Goal: Task Accomplishment & Management: Complete application form

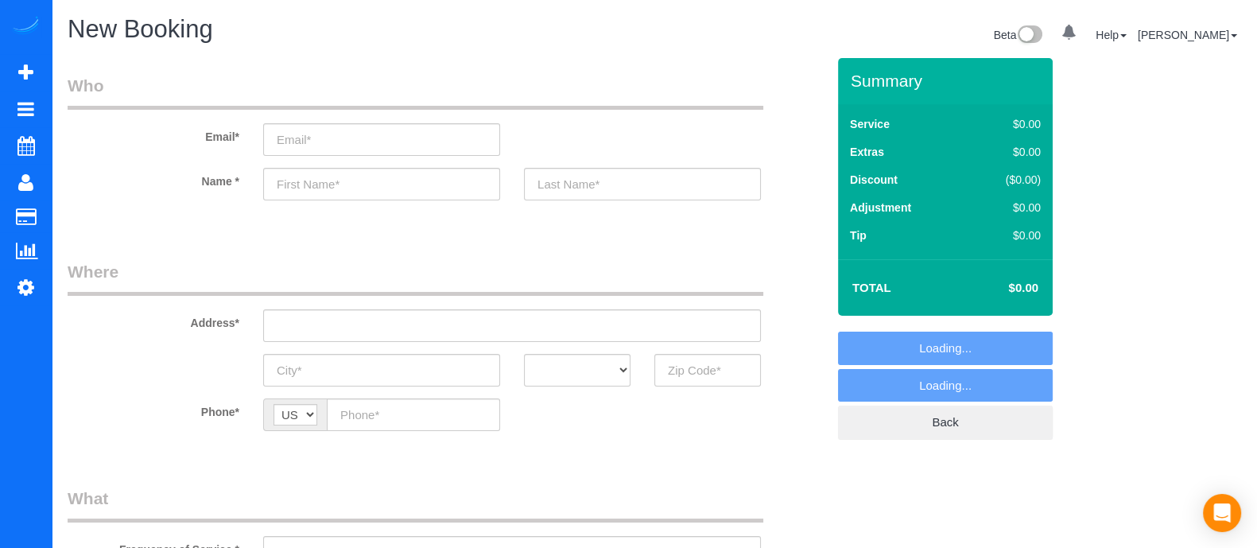
select select "object:8580"
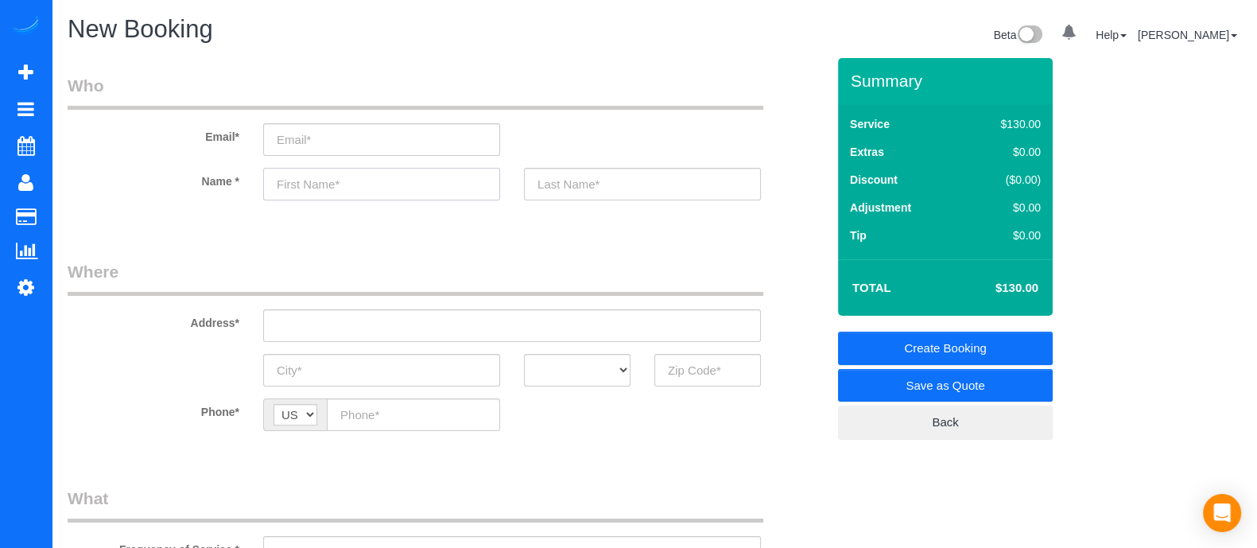
click at [326, 200] on input "text" at bounding box center [381, 184] width 237 height 33
type input "N"
type input "Manwel"
click at [672, 358] on input "text" at bounding box center [707, 370] width 107 height 33
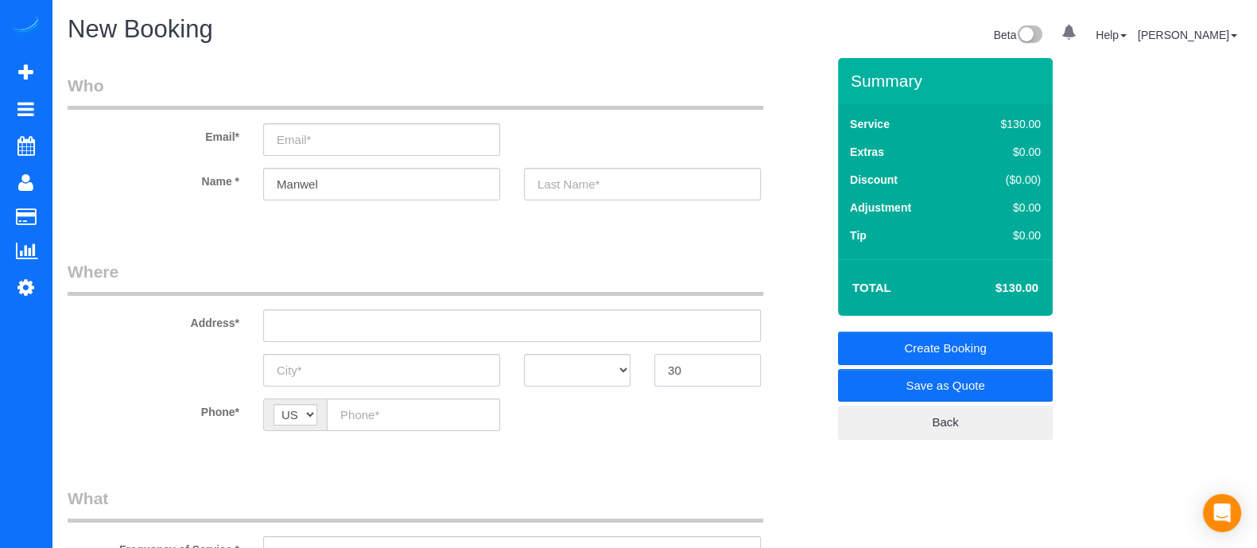
type input "3"
click at [684, 364] on input "30311" at bounding box center [707, 370] width 107 height 33
type input "30311"
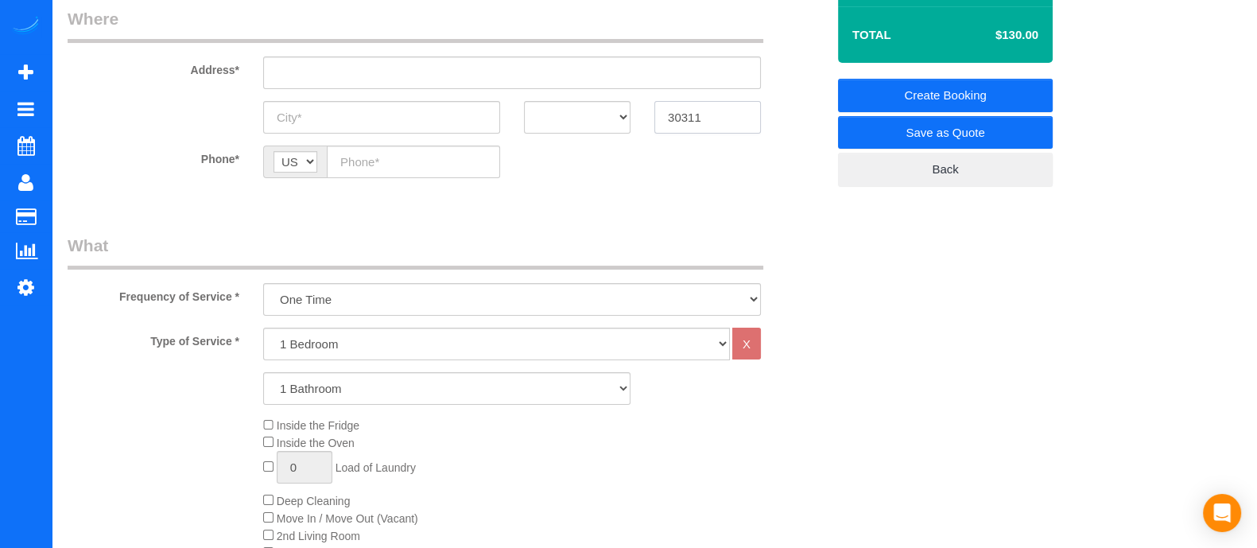
scroll to position [346, 0]
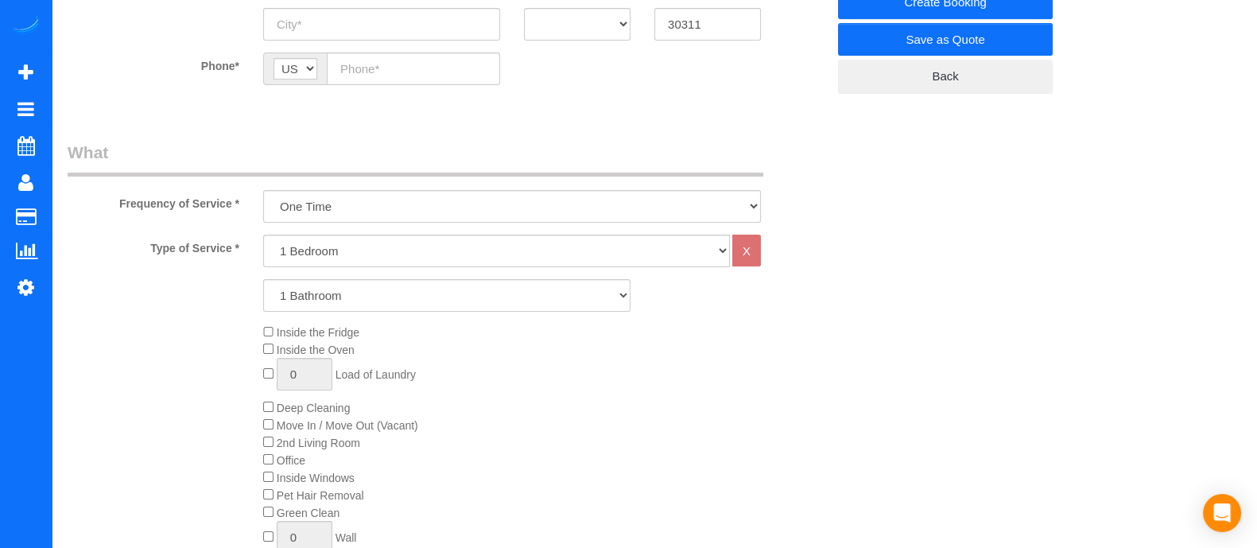
click at [654, 443] on div "Inside the Fridge Inside the Oven 0 Load of Laundry Deep Cleaning Move In / Mov…" at bounding box center [544, 443] width 587 height 238
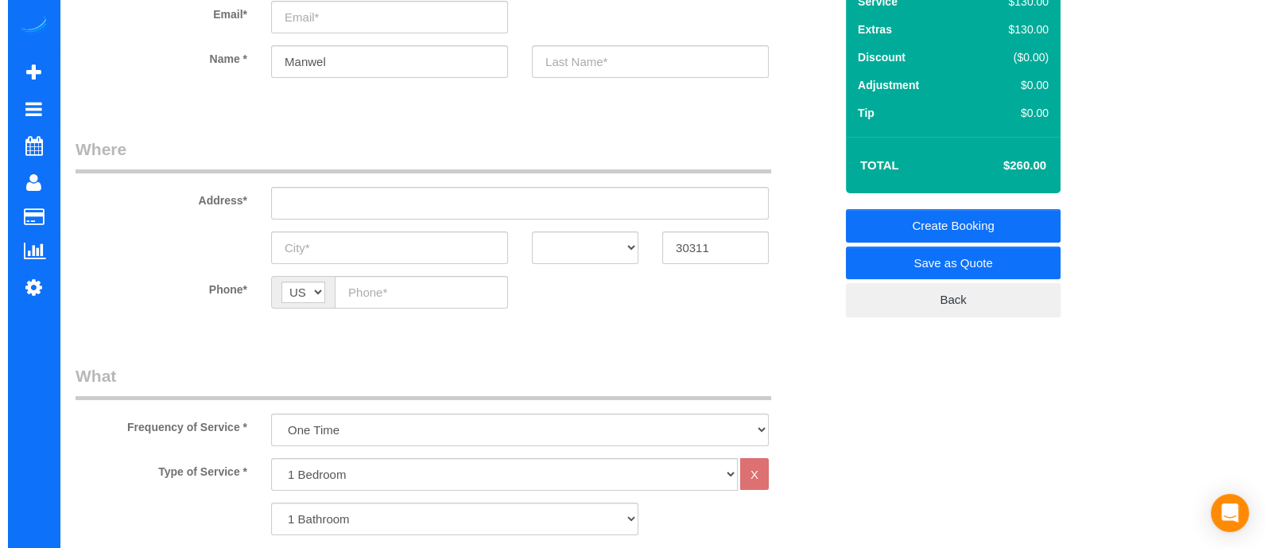
scroll to position [0, 0]
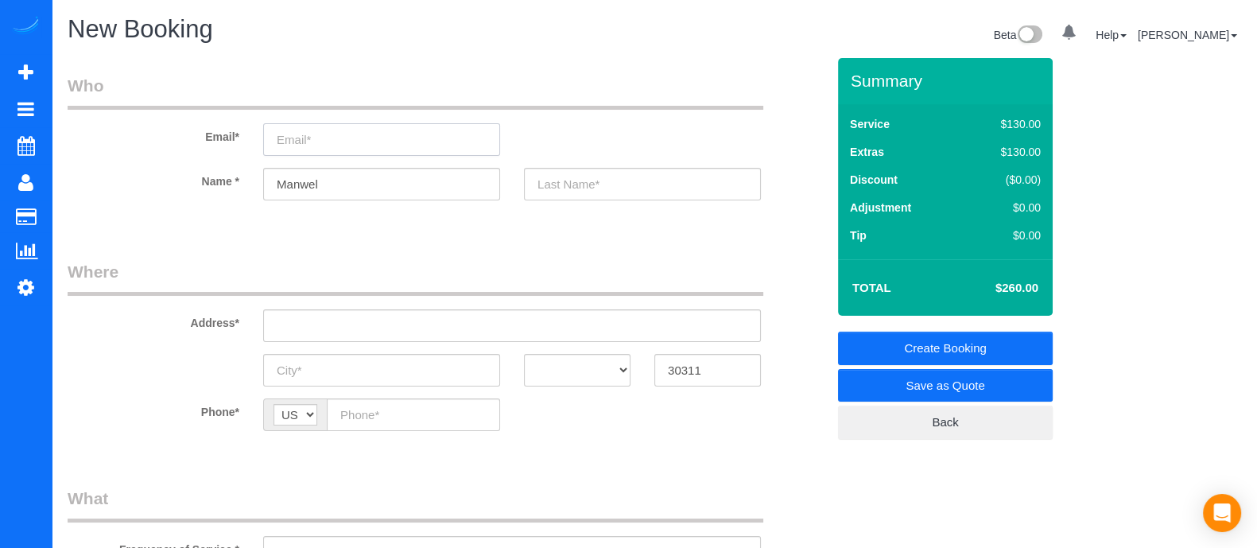
click at [324, 133] on input "email" at bounding box center [381, 139] width 237 height 33
type input "I"
type input "[EMAIL_ADDRESS][DOMAIN_NAME]"
click at [616, 180] on input "text" at bounding box center [642, 184] width 237 height 33
type input "Q"
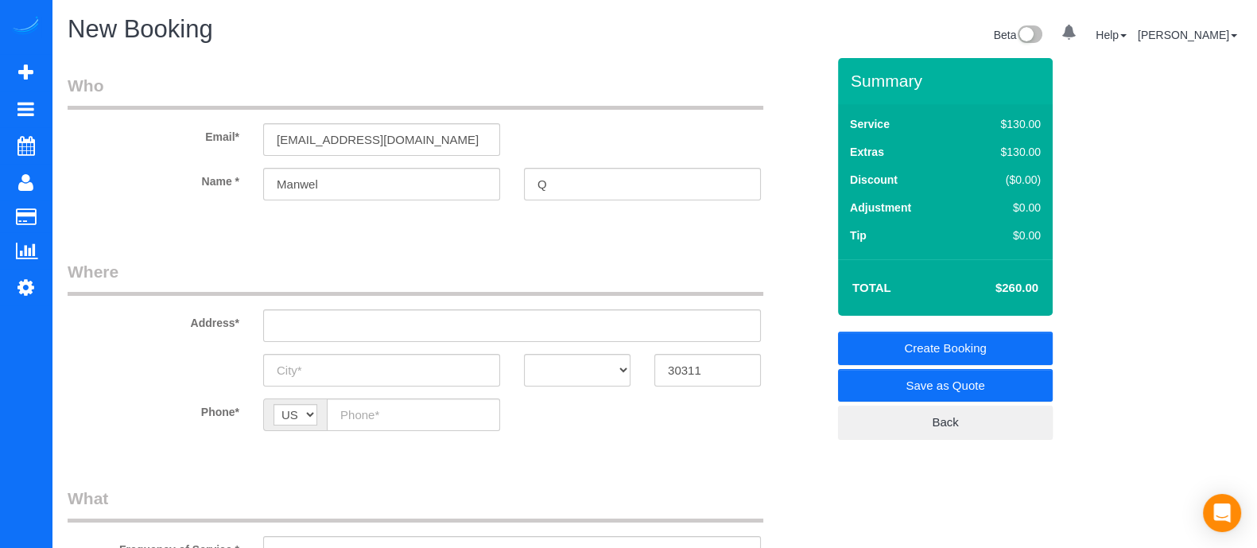
click at [630, 78] on legend "Who" at bounding box center [416, 92] width 696 height 36
click at [561, 196] on input "Q" at bounding box center [642, 184] width 237 height 33
type input "[PERSON_NAME]"
click at [969, 383] on link "Save as Quote" at bounding box center [945, 385] width 215 height 33
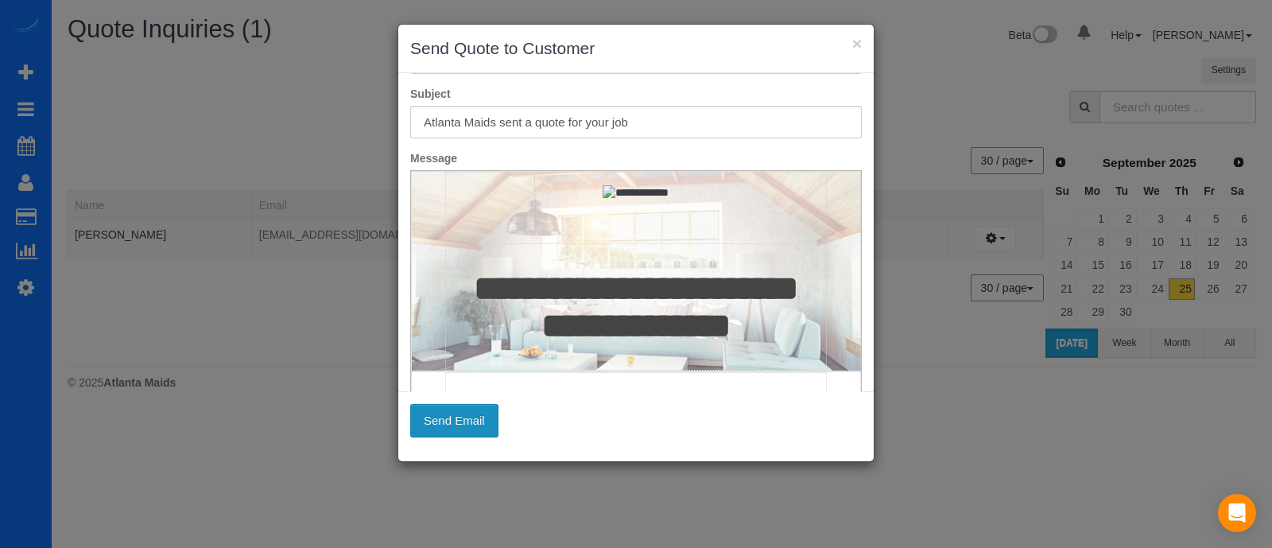
click at [468, 415] on button "Send Email" at bounding box center [454, 420] width 88 height 33
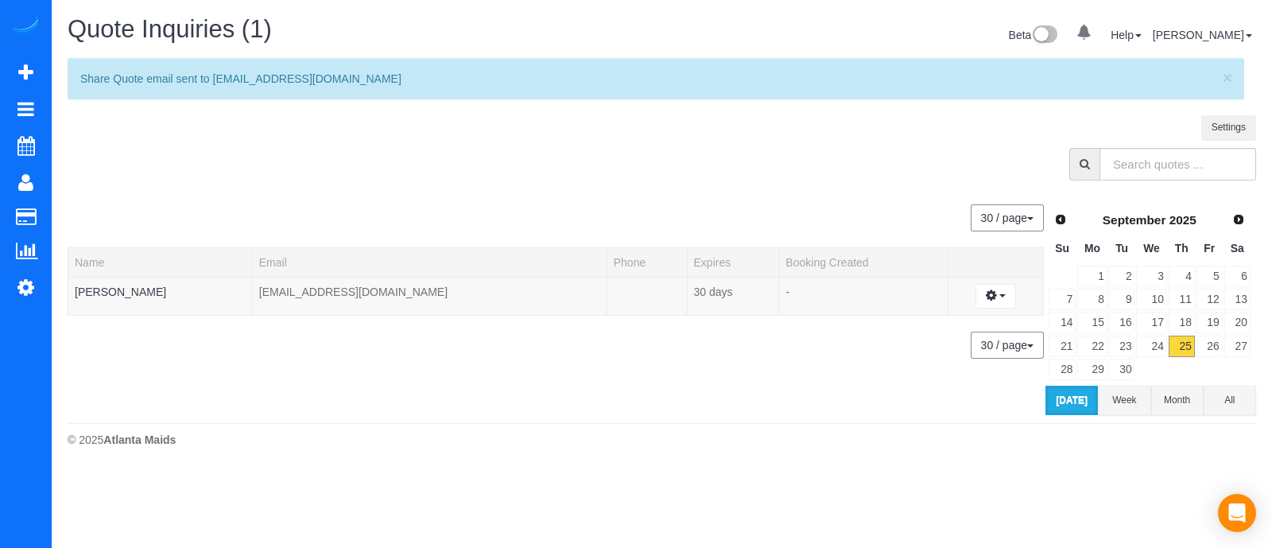
click at [478, 399] on sui-quotes-table "30 / page 10 / page 20 / page 30 / page 40 / page 50 / page 100 / page Name Ema…" at bounding box center [557, 301] width 978 height 227
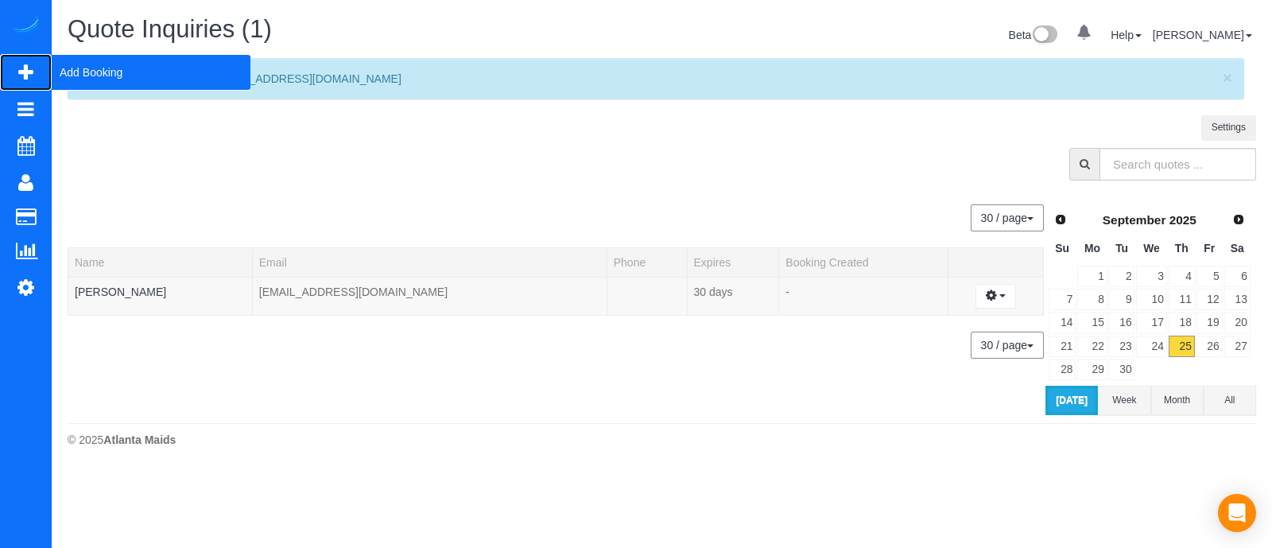
click at [72, 61] on span "Add Booking" at bounding box center [151, 72] width 199 height 37
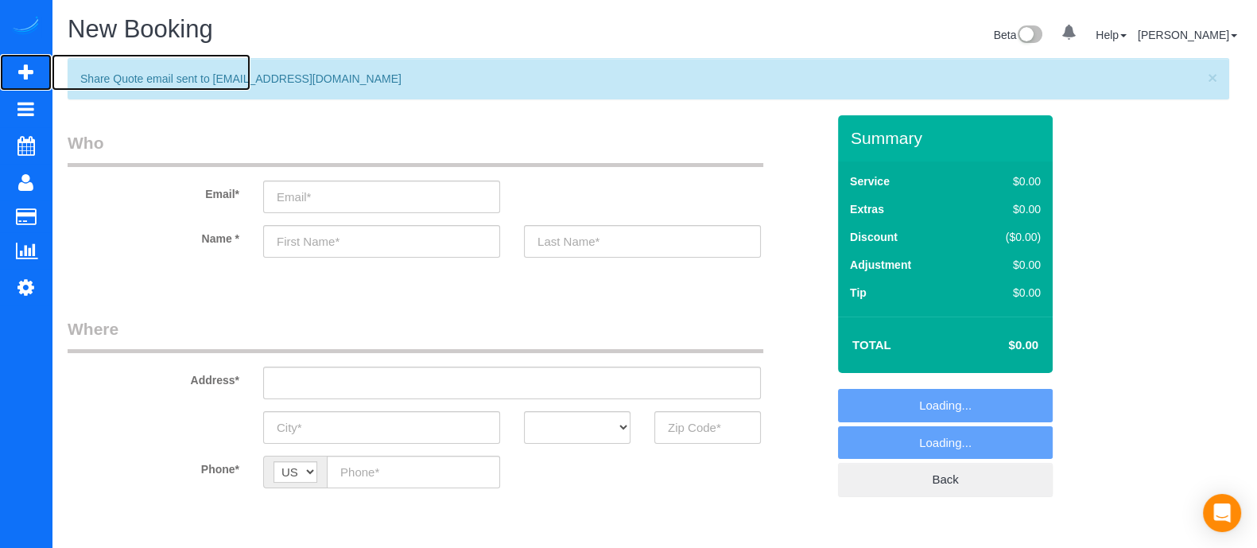
select select "object:9111"
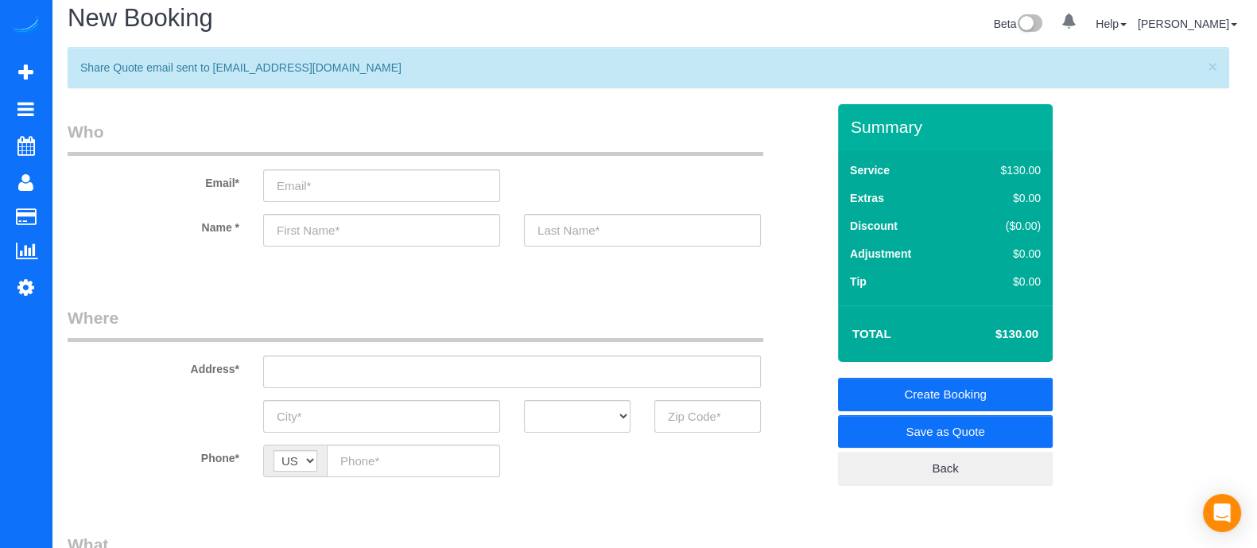
scroll to position [14, 0]
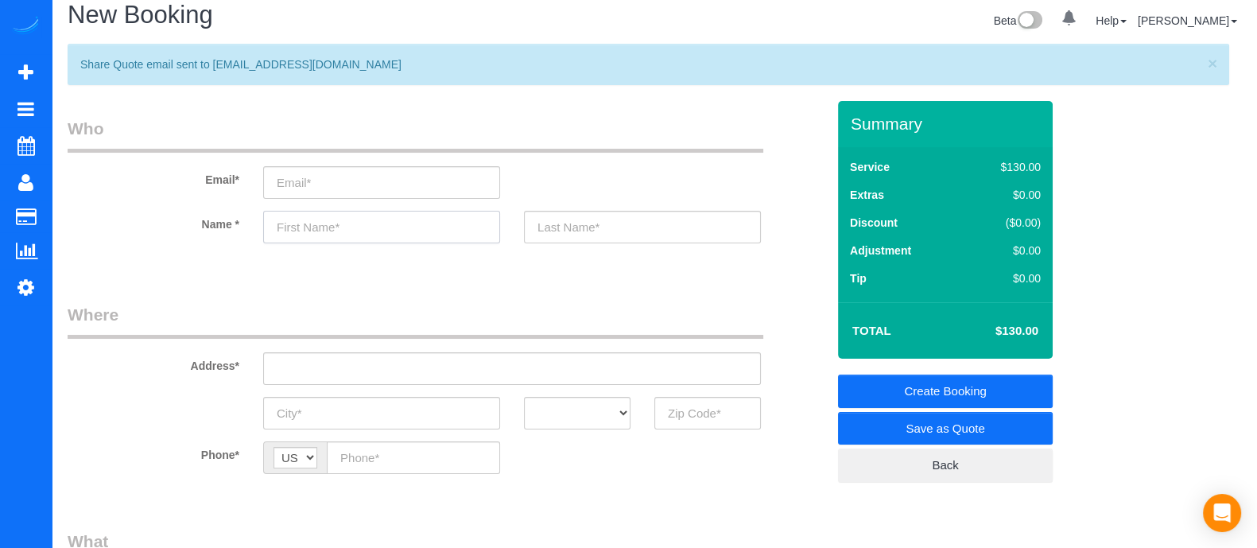
click at [390, 232] on input "text" at bounding box center [381, 227] width 237 height 33
click at [374, 232] on input "text" at bounding box center [381, 227] width 237 height 33
type input "[PERSON_NAME]"
click at [676, 400] on input "text" at bounding box center [707, 413] width 107 height 33
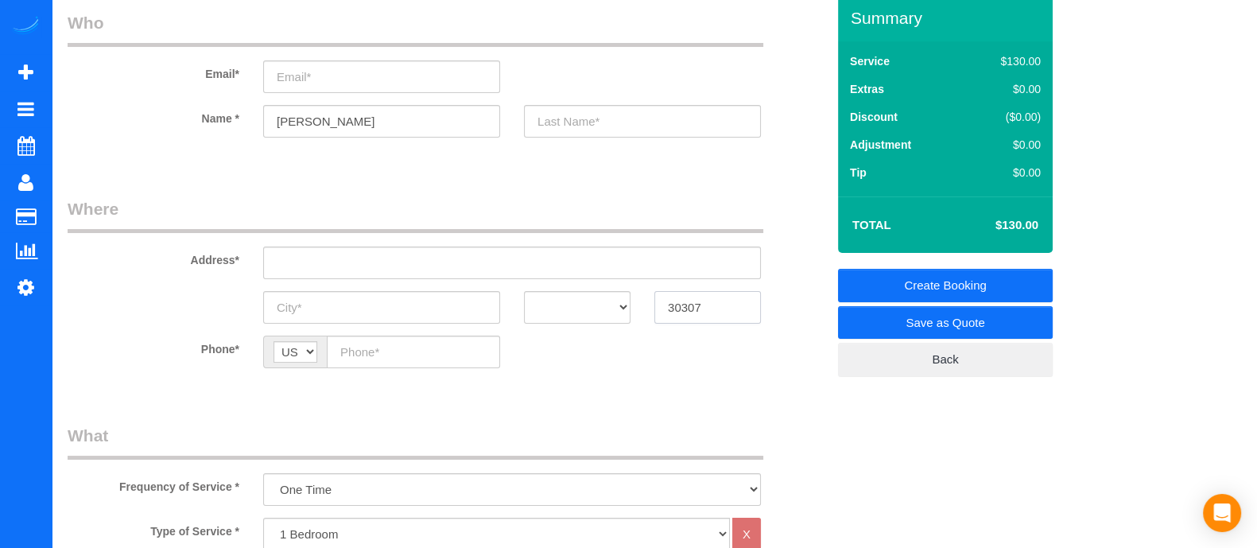
scroll to position [123, 0]
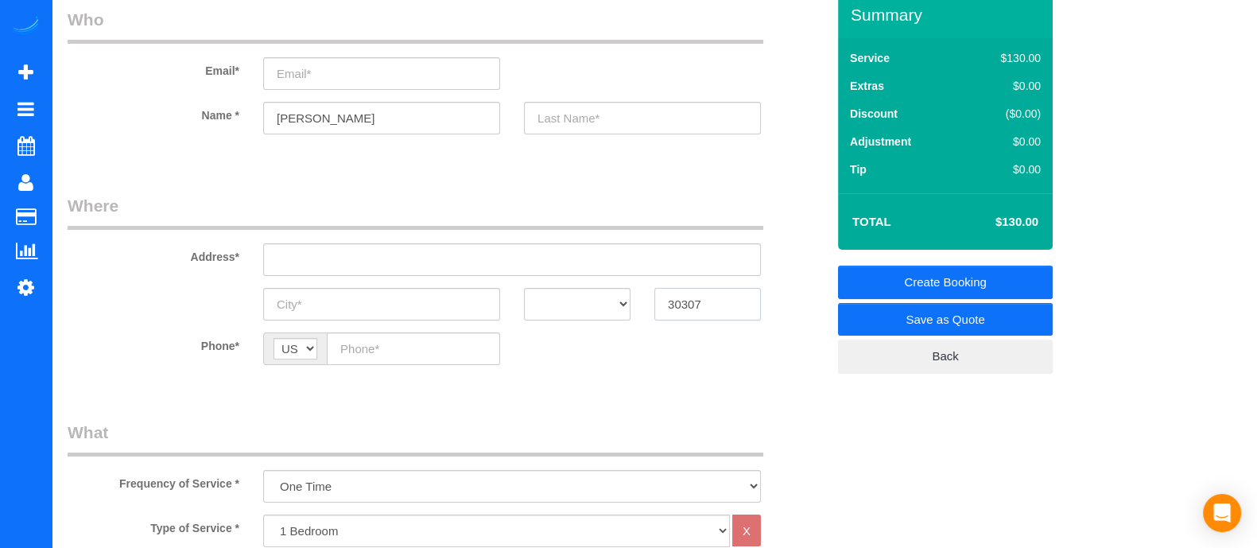
type input "30307"
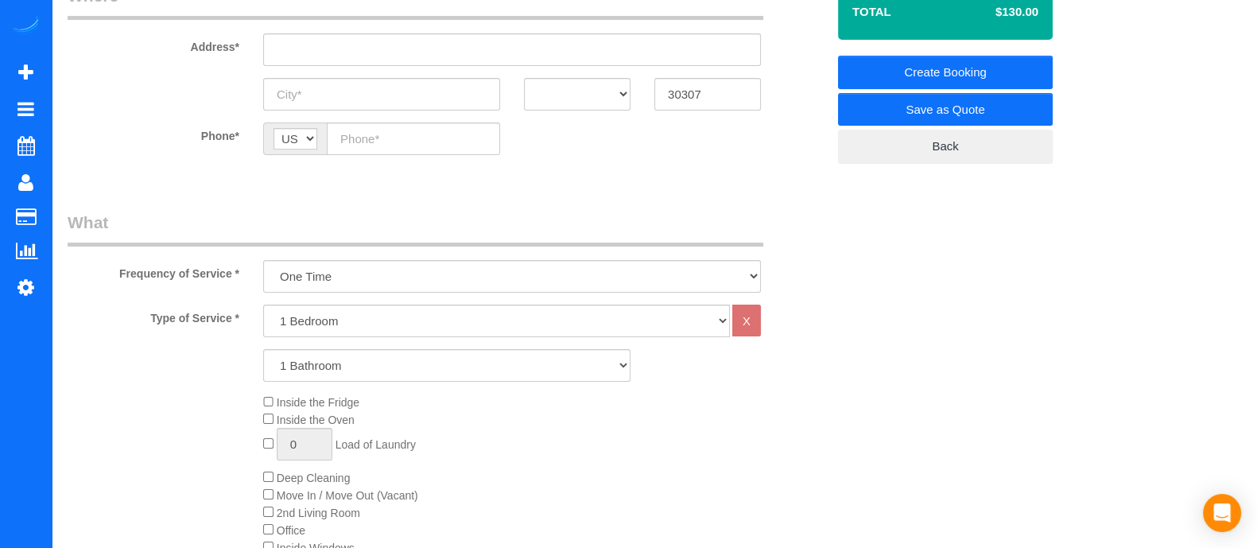
scroll to position [339, 0]
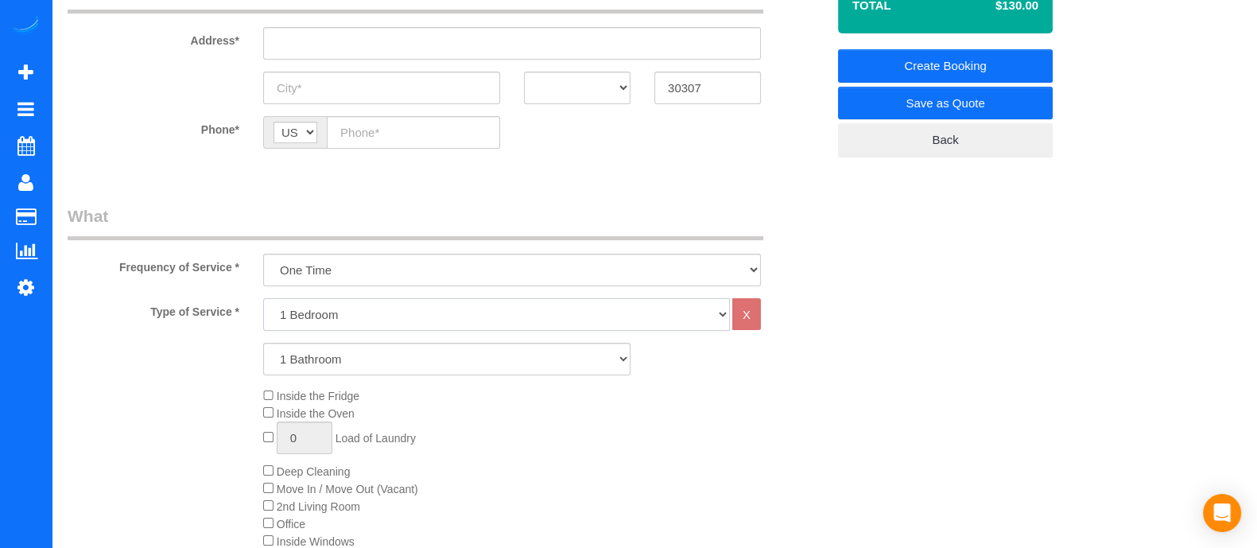
click at [494, 328] on select "1 Bedroom 2 Bedrooms 3 Bedrooms 4 Bedrooms 5 Bedrooms 6 Bedrooms" at bounding box center [496, 314] width 467 height 33
select select "2"
click at [263, 298] on select "1 Bedroom 2 Bedrooms 3 Bedrooms 4 Bedrooms 5 Bedrooms 6 Bedrooms" at bounding box center [496, 314] width 467 height 33
click at [412, 362] on select "1 Bathroom 2 Bathrooms 3 Bathrooms 4 Bathrooms 5 Bathrooms 6 Bathrooms" at bounding box center [446, 359] width 367 height 33
select select "2"
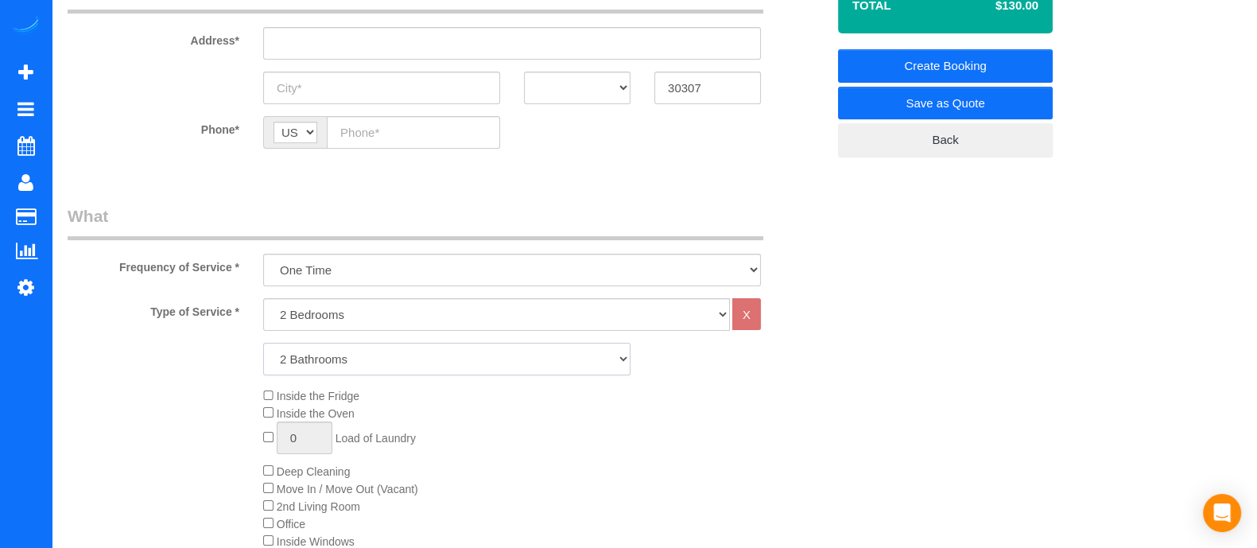
click at [263, 343] on select "1 Bathroom 2 Bathrooms 3 Bathrooms 4 Bathrooms 5 Bathrooms 6 Bathrooms" at bounding box center [446, 359] width 367 height 33
click at [390, 130] on input "text" at bounding box center [413, 132] width 173 height 33
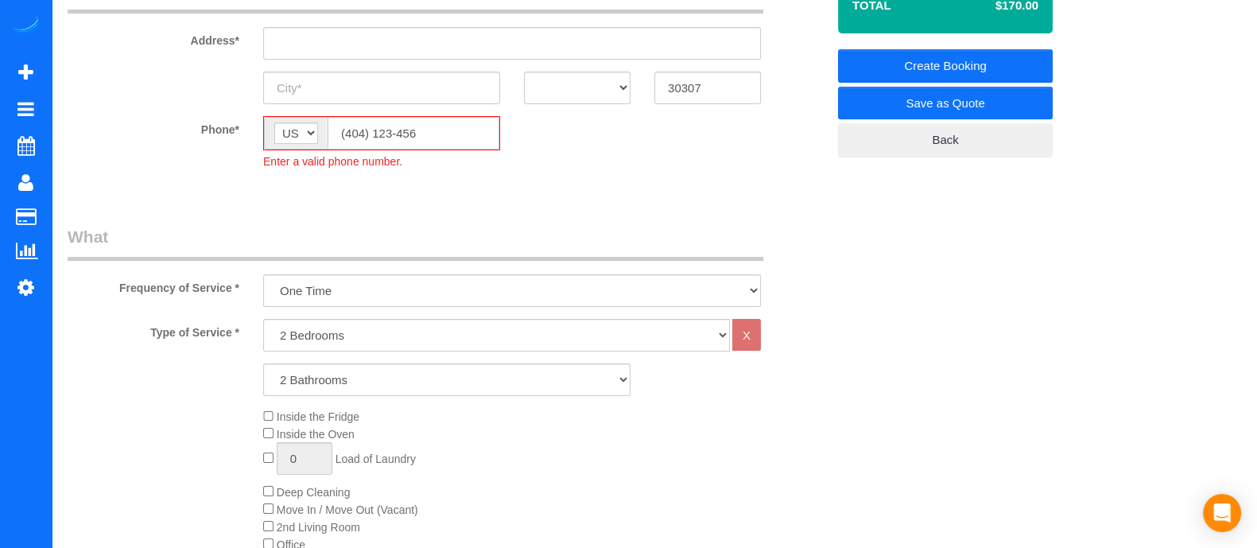
type input "(404) 123-456"
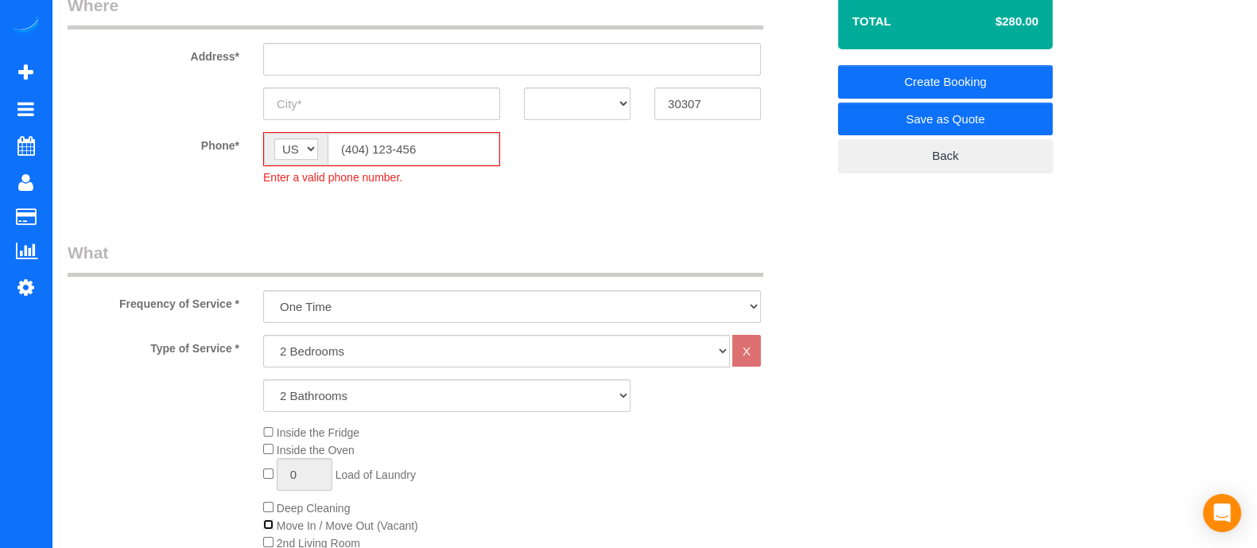
scroll to position [317, 0]
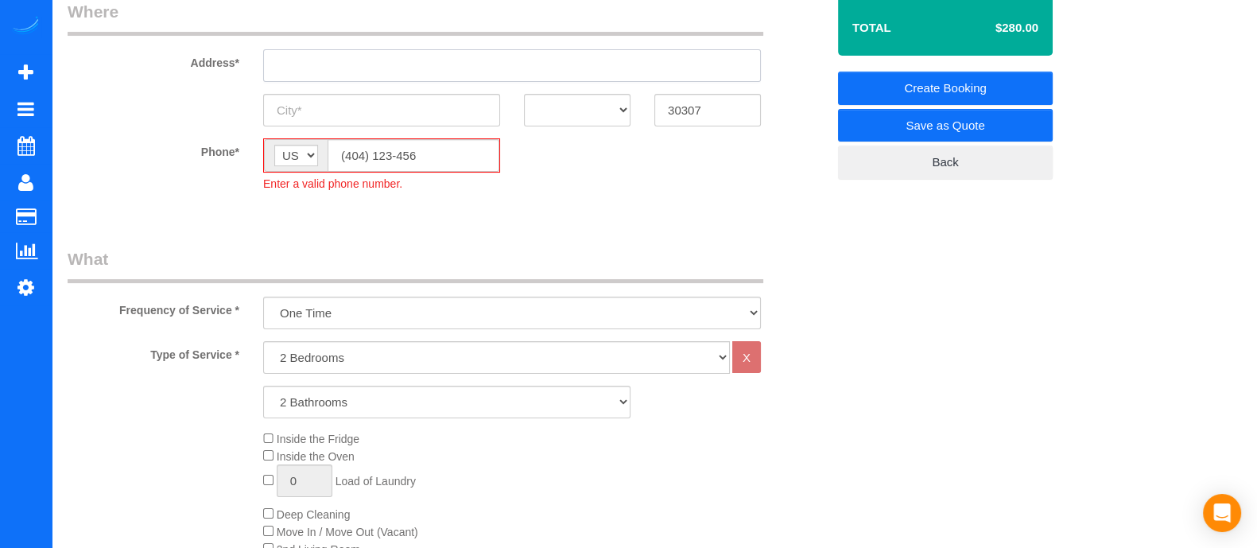
click at [401, 73] on input "text" at bounding box center [512, 65] width 498 height 33
drag, startPoint x: 426, startPoint y: 65, endPoint x: 262, endPoint y: 66, distance: 163.8
click at [263, 66] on input "1643 [PERSON_NAME] de [PERSON_NAME] ave" at bounding box center [512, 65] width 498 height 33
type input "1643 [PERSON_NAME] de [PERSON_NAME] ave"
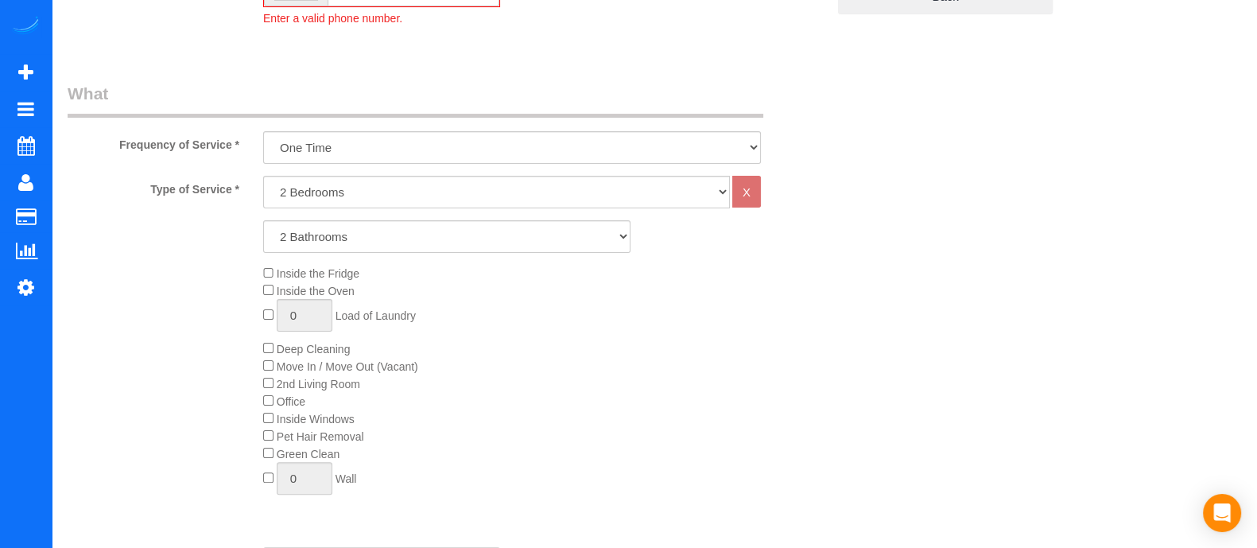
scroll to position [0, 0]
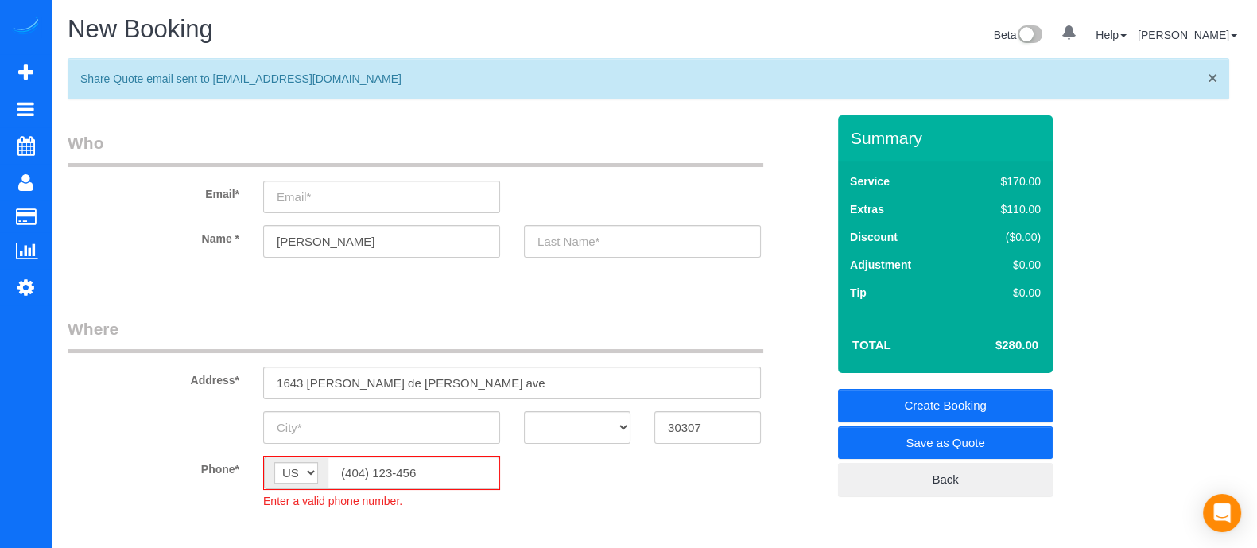
click at [1214, 75] on span "×" at bounding box center [1213, 77] width 10 height 18
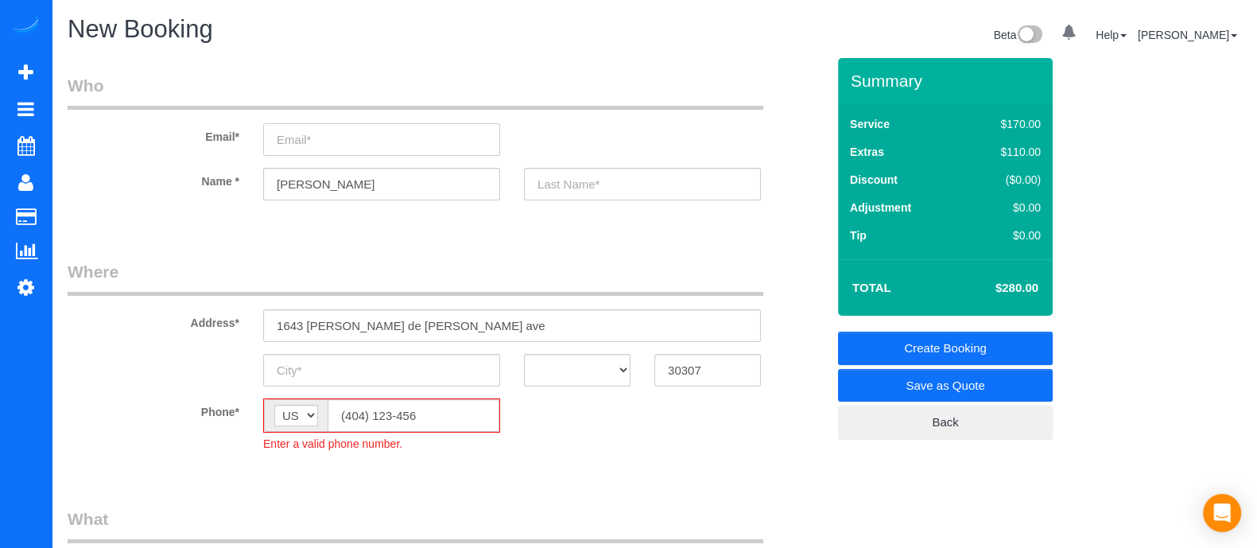
click at [347, 127] on input "email" at bounding box center [381, 139] width 237 height 33
click at [347, 128] on input "email" at bounding box center [381, 139] width 237 height 33
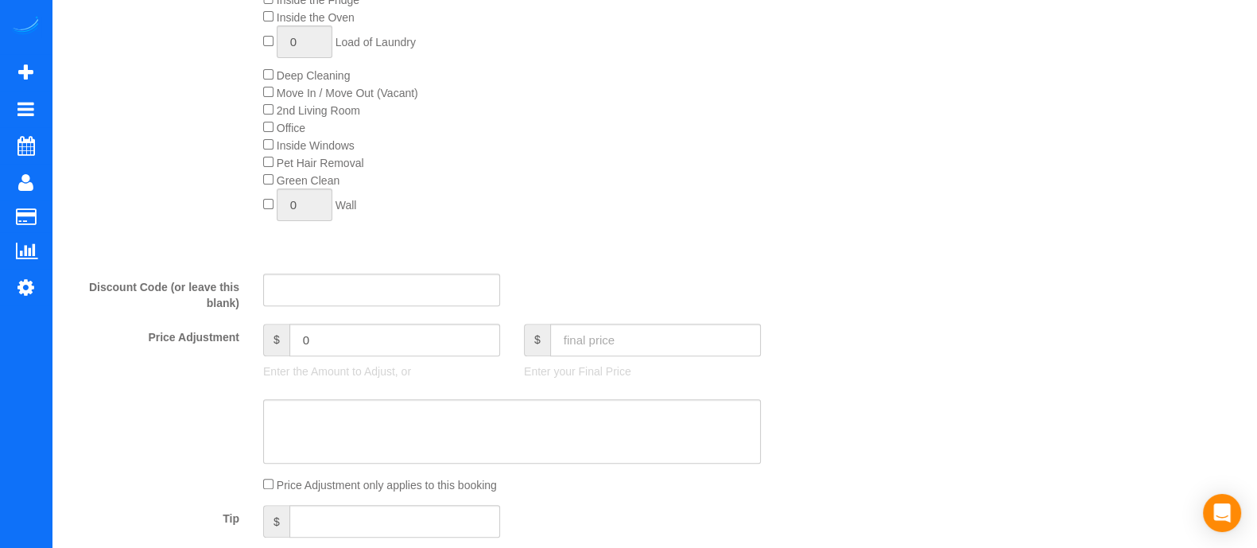
scroll to position [708, 0]
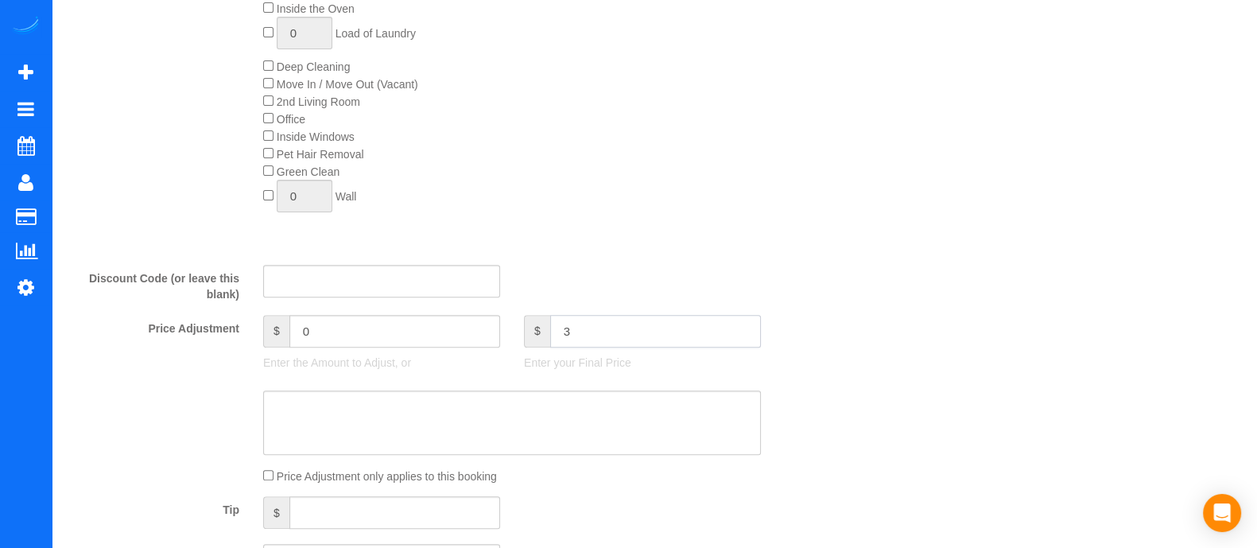
click at [685, 325] on input "3" at bounding box center [655, 331] width 211 height 33
type input "3"
type input "250"
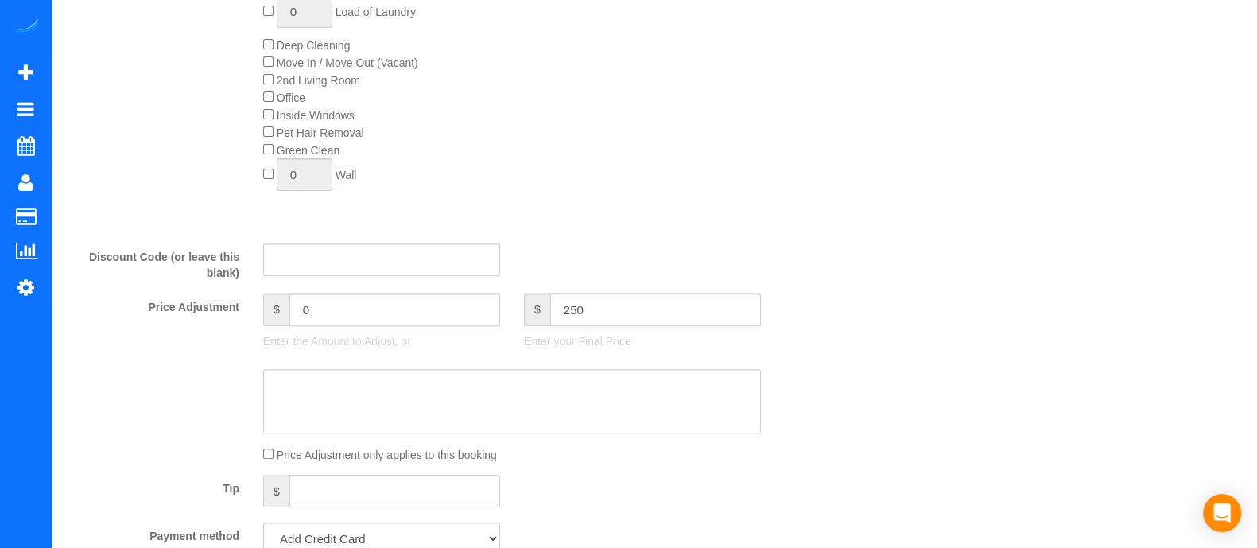
type input "-30"
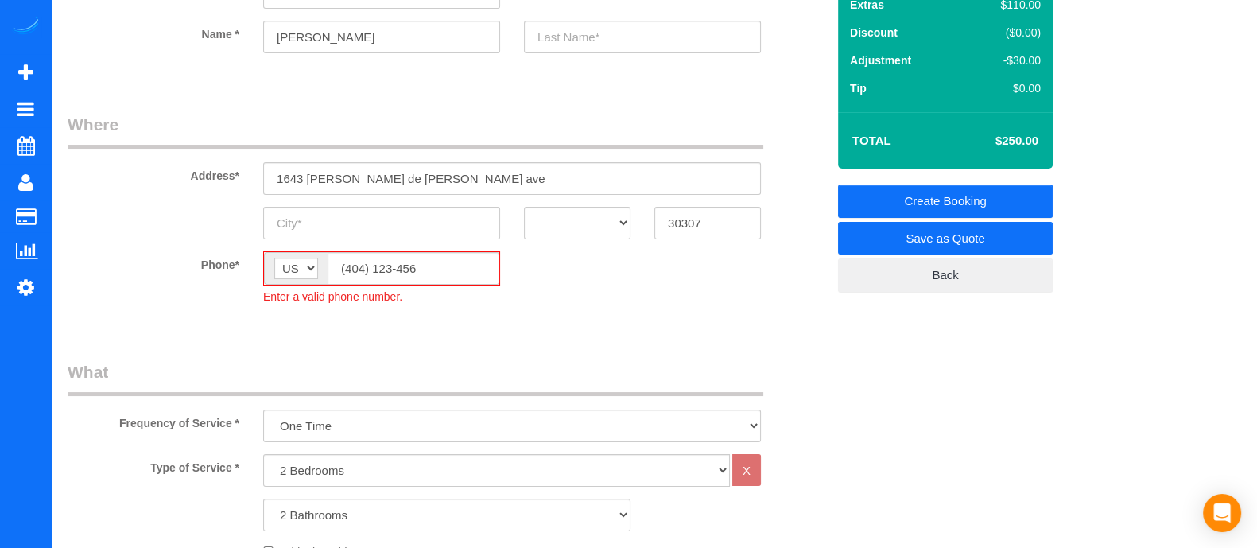
scroll to position [0, 0]
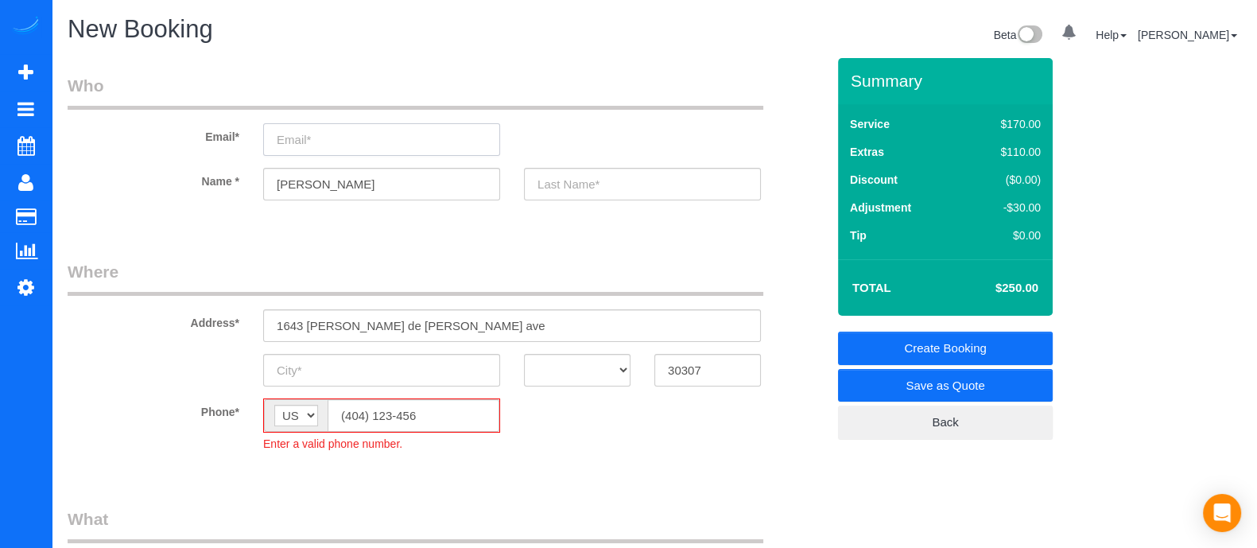
click at [382, 134] on input "email" at bounding box center [381, 139] width 237 height 33
type input "s"
type input "[EMAIL_ADDRESS][DOMAIN_NAME]"
click at [594, 187] on input "text" at bounding box center [642, 184] width 237 height 33
type input "o"
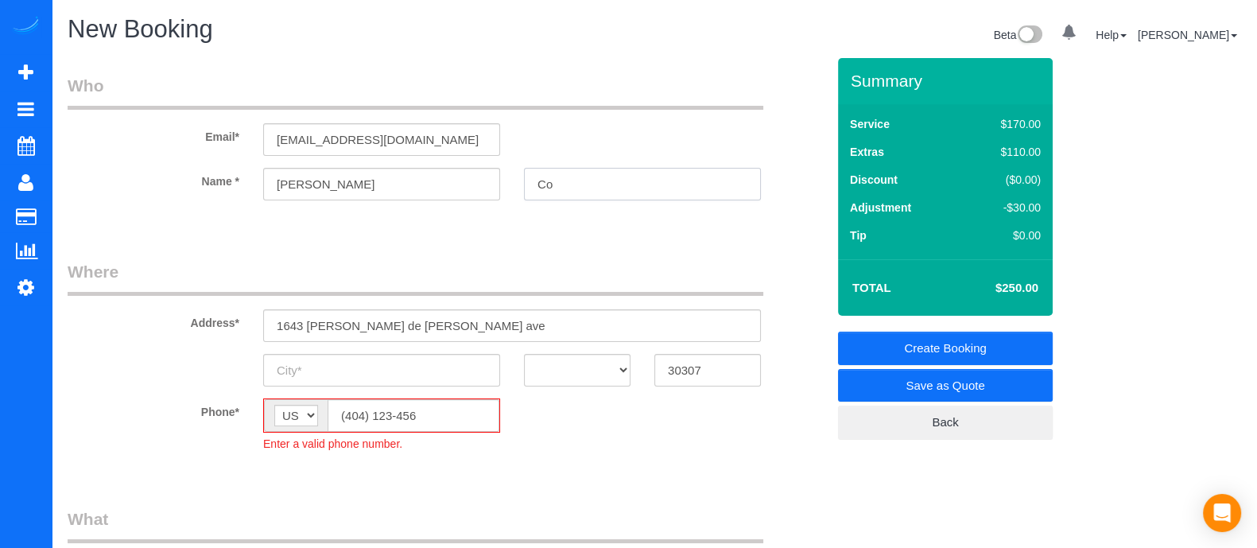
type input "C"
type input "c"
type input "[PERSON_NAME]"
click at [338, 137] on input "[EMAIL_ADDRESS][DOMAIN_NAME]" at bounding box center [381, 139] width 237 height 33
type input "[EMAIL_ADDRESS][DOMAIN_NAME]"
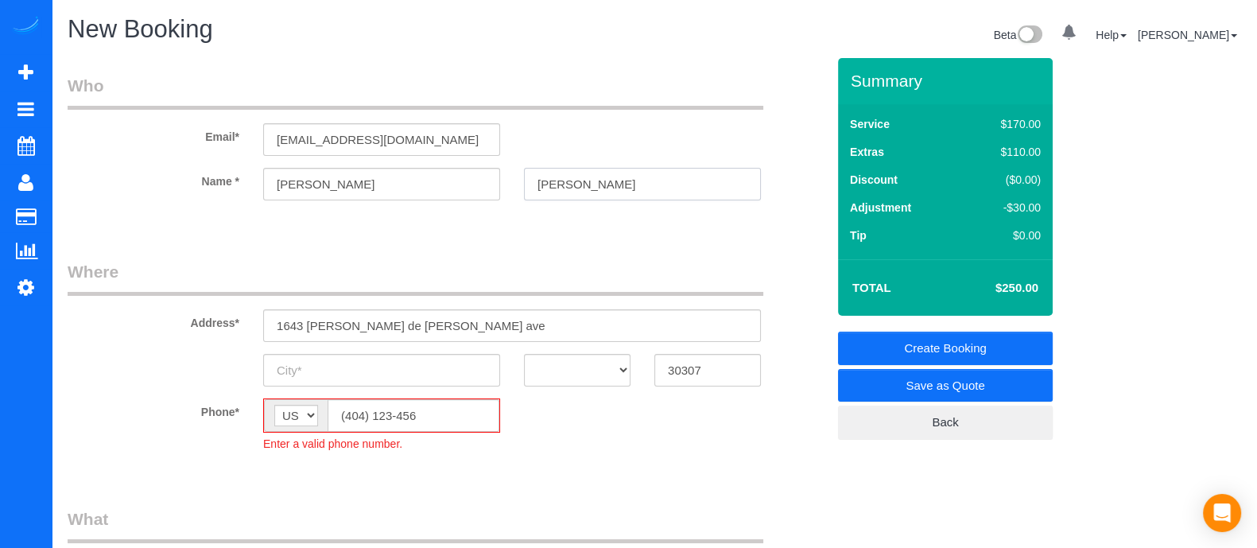
click at [592, 177] on input "[PERSON_NAME]" at bounding box center [642, 184] width 237 height 33
type input "[PERSON_NAME]"
click at [338, 136] on input "[EMAIL_ADDRESS][DOMAIN_NAME]" at bounding box center [381, 139] width 237 height 33
type input "[EMAIL_ADDRESS][DOMAIN_NAME]"
click at [624, 188] on input "[PERSON_NAME]" at bounding box center [642, 184] width 237 height 33
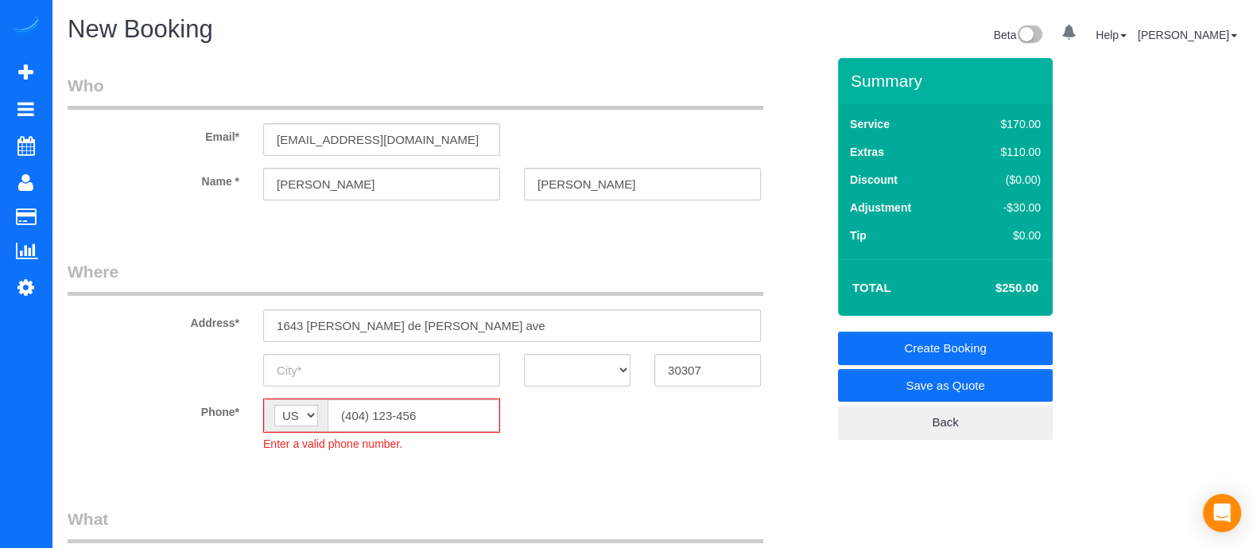
click at [791, 48] on div "Beta 0 Your Notifications You have 0 alerts Help Help Docs Take a Tour Contact …" at bounding box center [953, 37] width 599 height 42
click at [790, 421] on div "Phone* AF AL DZ AD AO AI AQ AG AR AM AW AU AT AZ BS BH BD BB BY BE BZ BJ BM BT …" at bounding box center [447, 424] width 782 height 53
click at [688, 266] on legend "Where" at bounding box center [416, 278] width 696 height 36
click at [80, 224] on fieldset "Who Email* [EMAIL_ADDRESS][DOMAIN_NAME] Name * [PERSON_NAME]" at bounding box center [447, 151] width 758 height 154
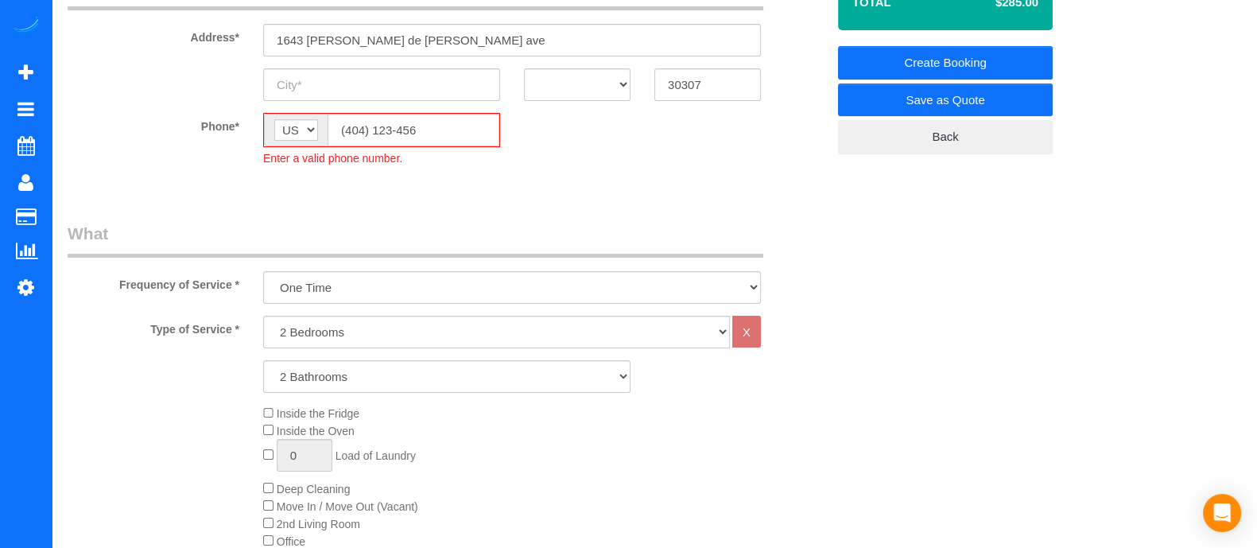
scroll to position [764, 0]
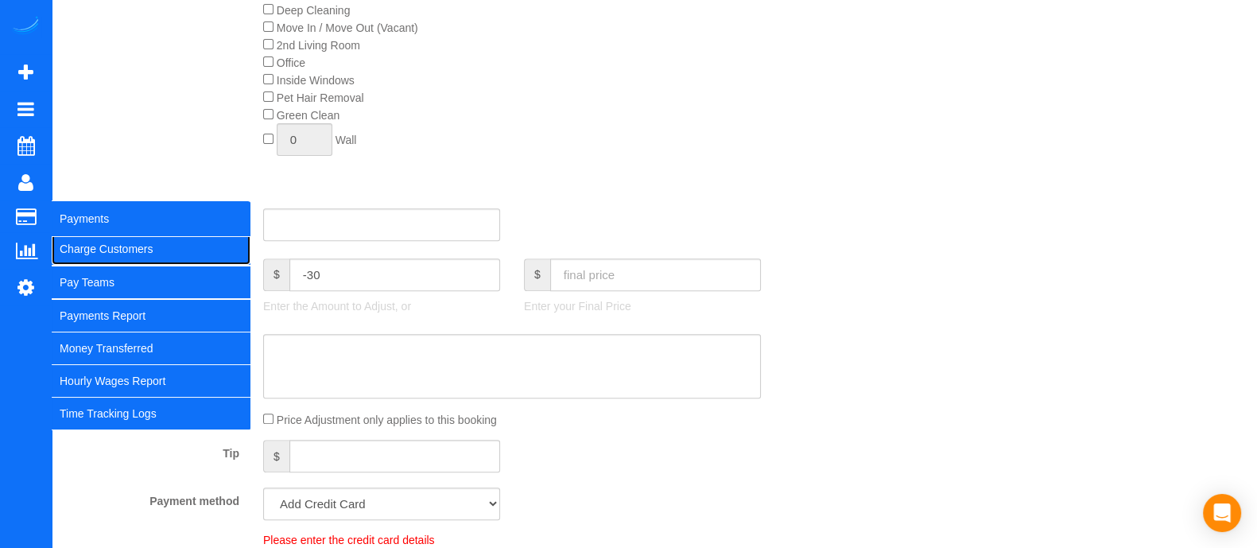
click at [95, 246] on link "Charge Customers" at bounding box center [151, 249] width 199 height 32
select select
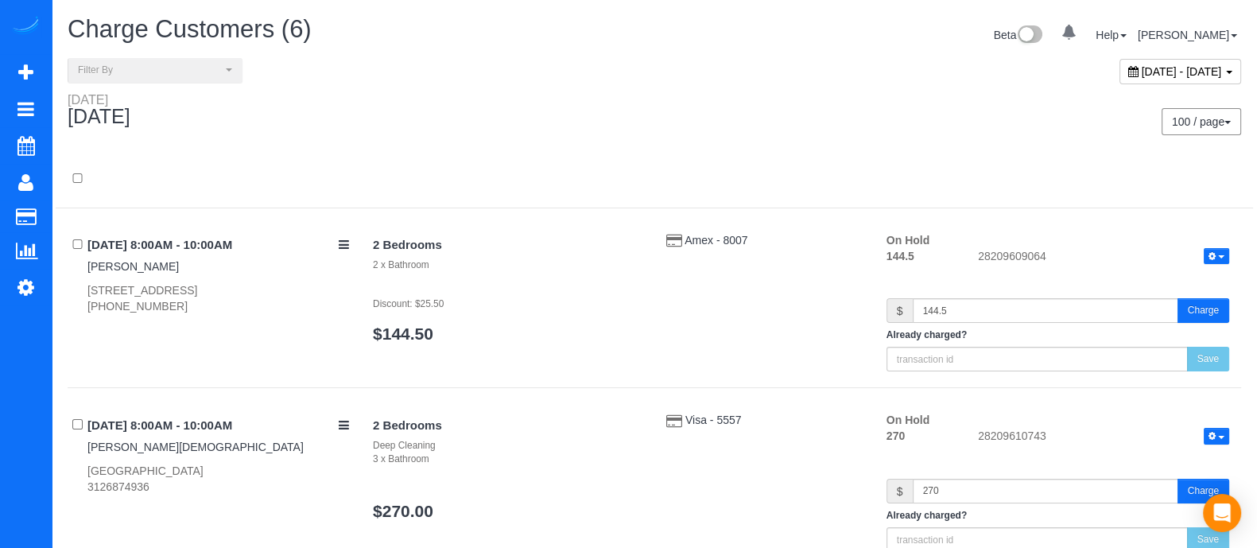
click at [1142, 75] on span "[DATE] - [DATE]" at bounding box center [1182, 71] width 80 height 13
type input "**********"
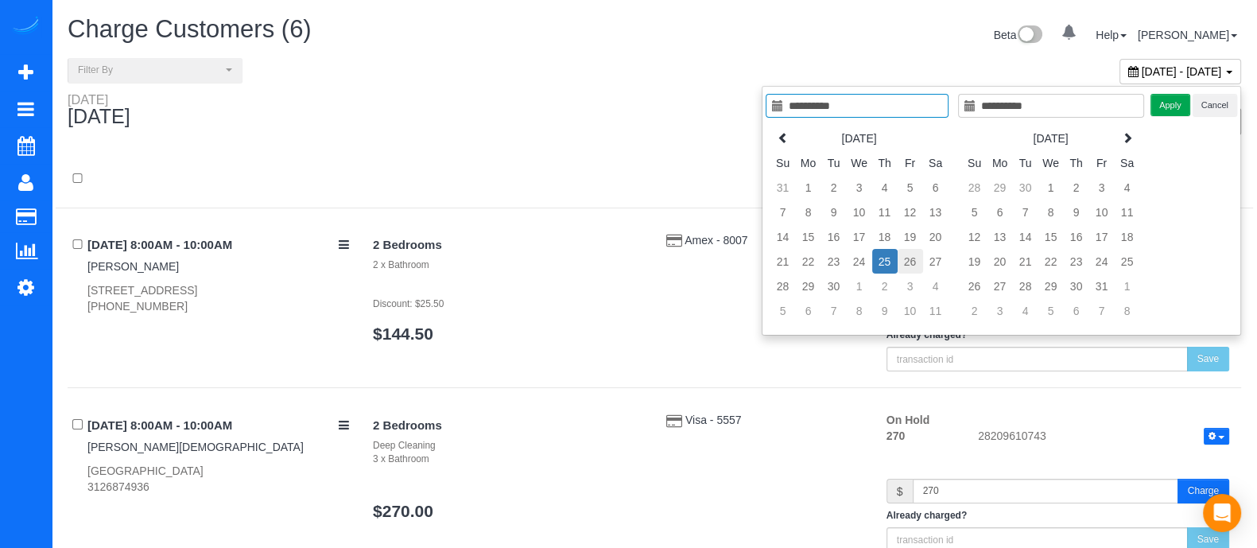
type input "**********"
click at [915, 259] on td "26" at bounding box center [910, 261] width 25 height 25
type input "**********"
click at [915, 259] on td "26" at bounding box center [910, 261] width 25 height 25
type input "**********"
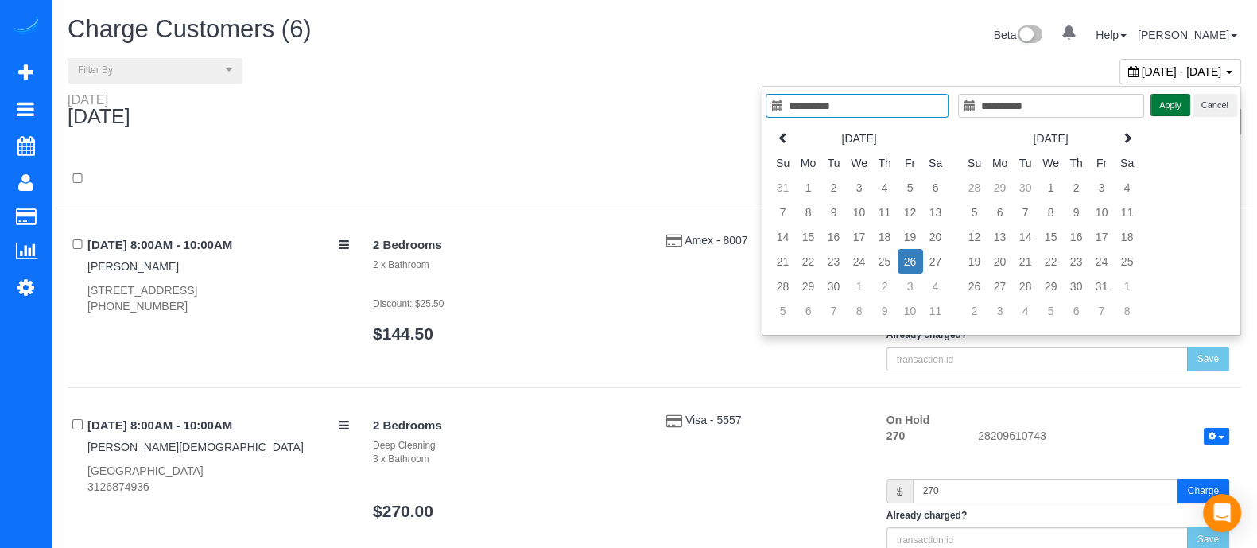
click at [1170, 107] on button "Apply" at bounding box center [1170, 105] width 40 height 23
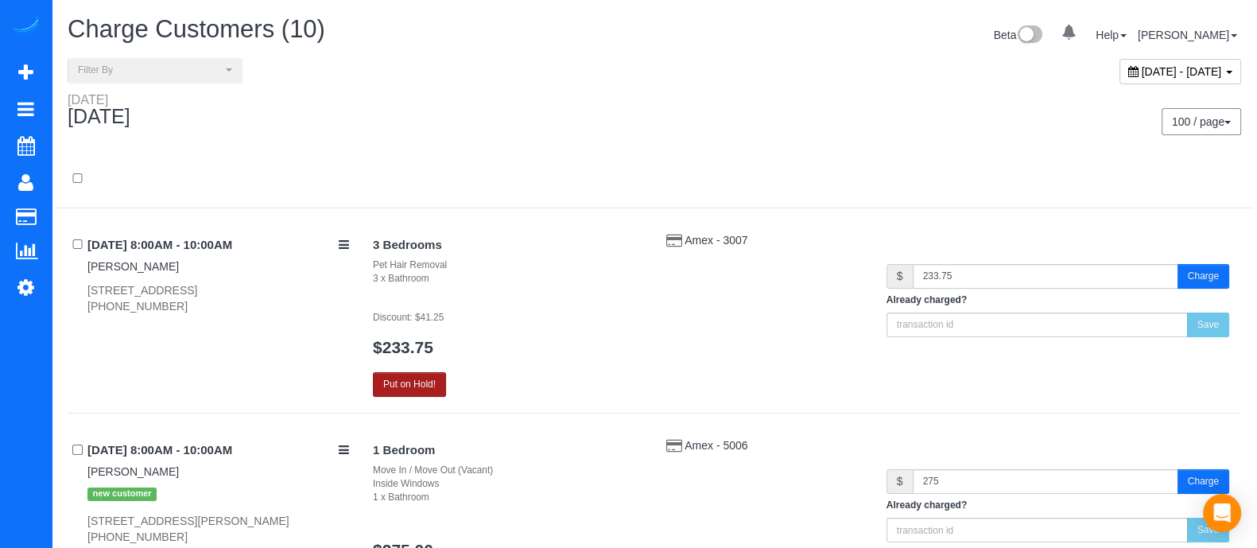
click at [424, 375] on button "Put on Hold!" at bounding box center [409, 384] width 73 height 25
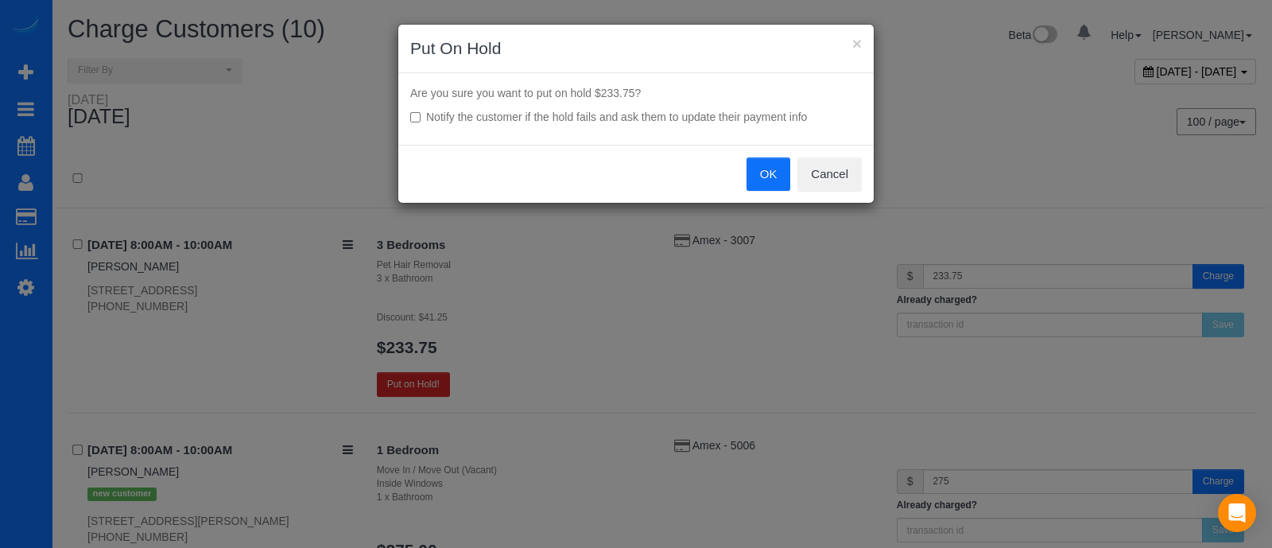
click at [782, 168] on button "OK" at bounding box center [769, 173] width 45 height 33
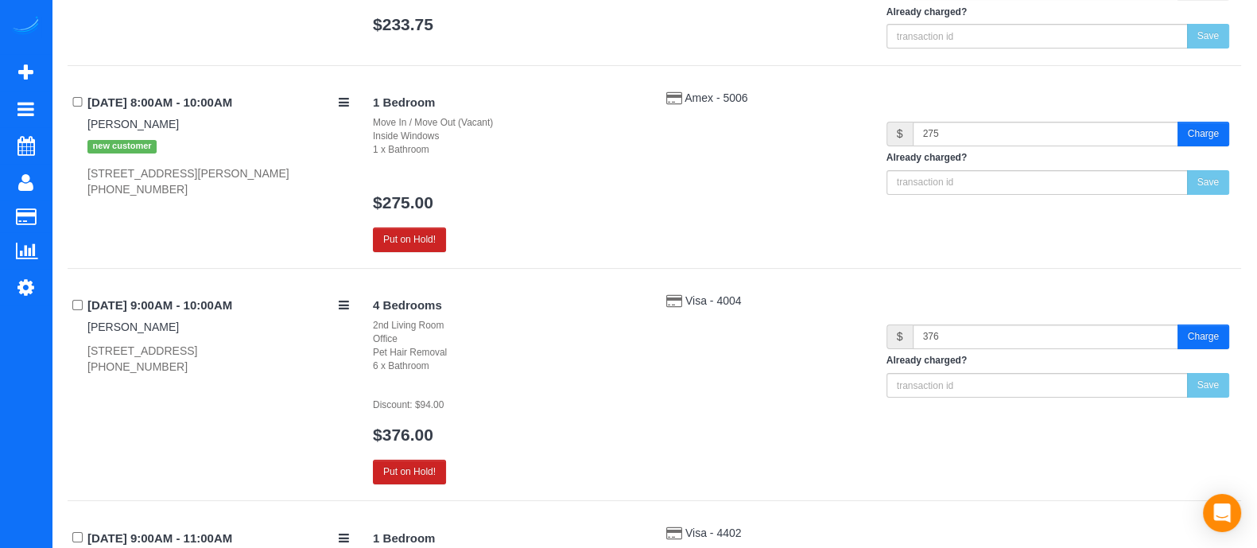
scroll to position [266, 0]
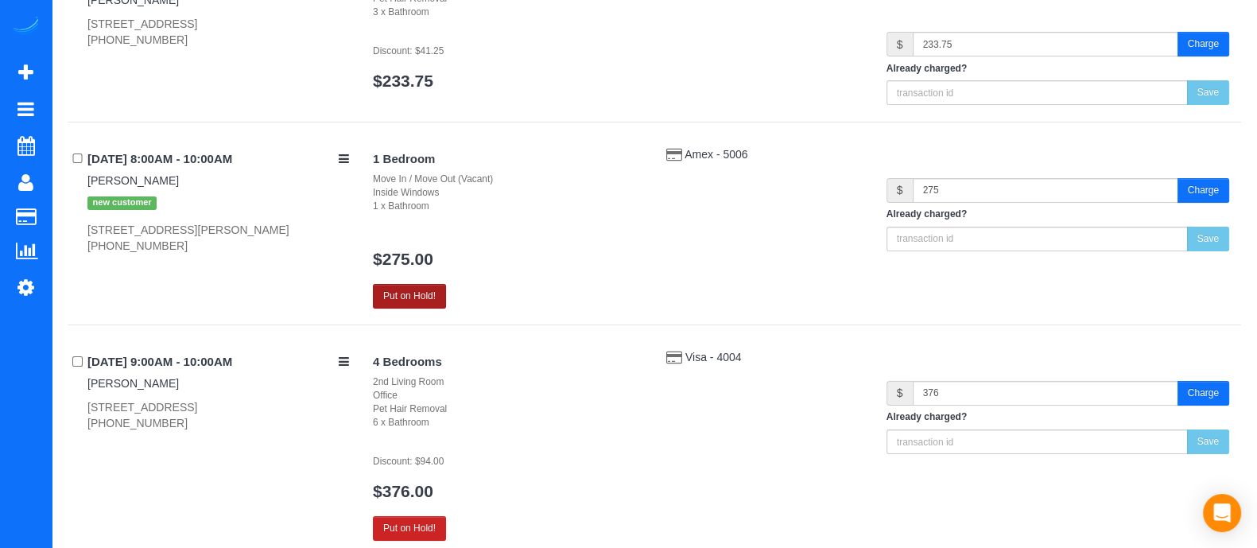
click at [428, 293] on button "Put on Hold!" at bounding box center [409, 296] width 73 height 25
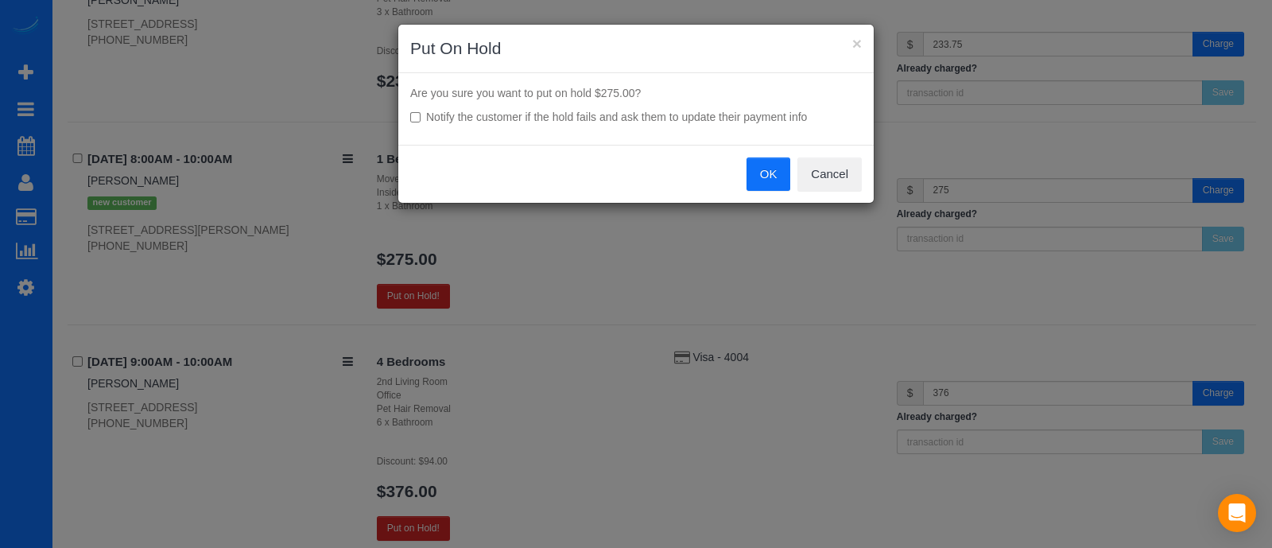
click at [755, 167] on button "OK" at bounding box center [769, 173] width 45 height 33
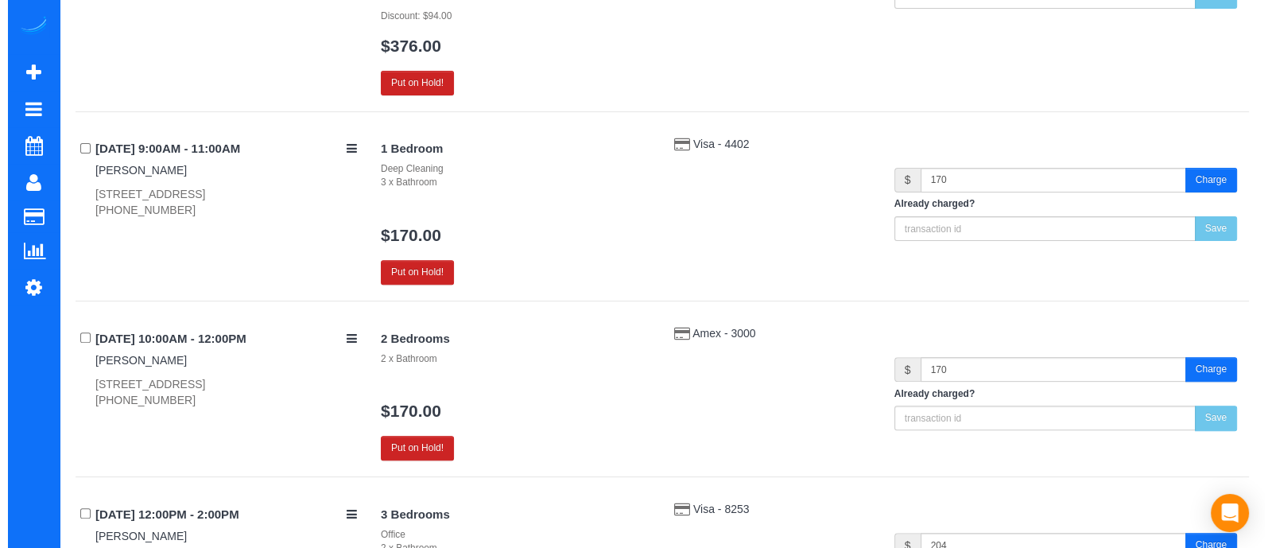
scroll to position [710, 0]
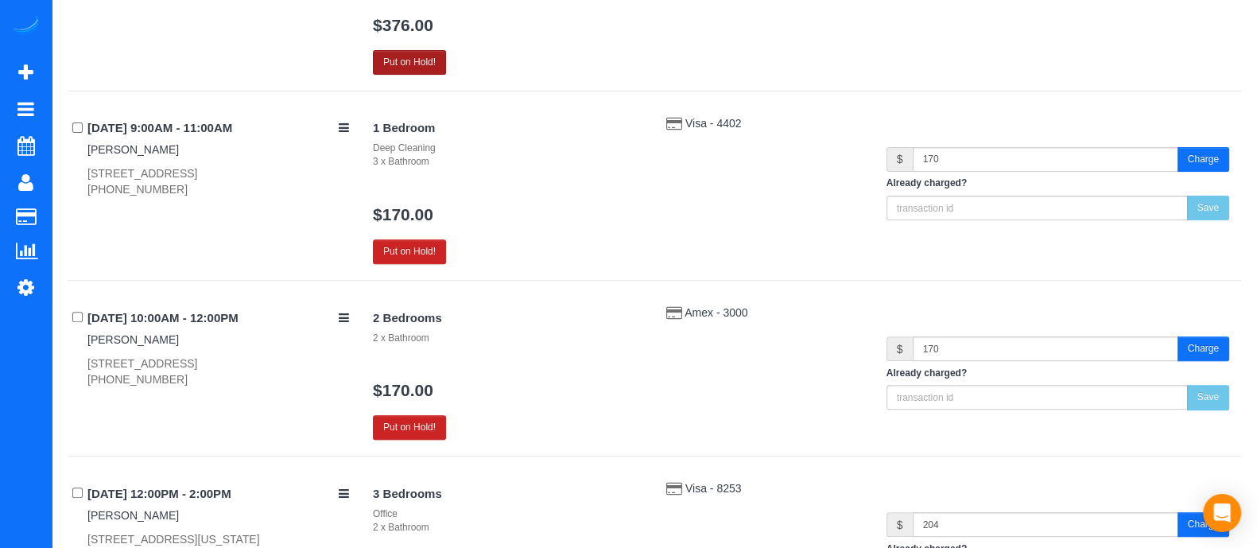
click at [405, 50] on button "Put on Hold!" at bounding box center [409, 62] width 73 height 25
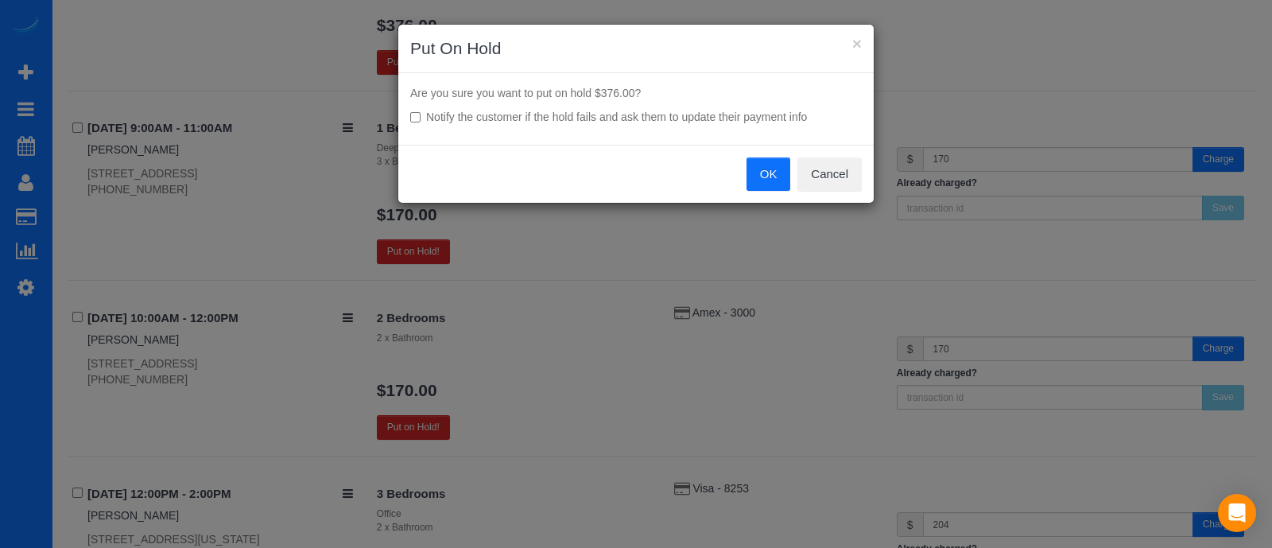
click at [759, 177] on button "OK" at bounding box center [769, 173] width 45 height 33
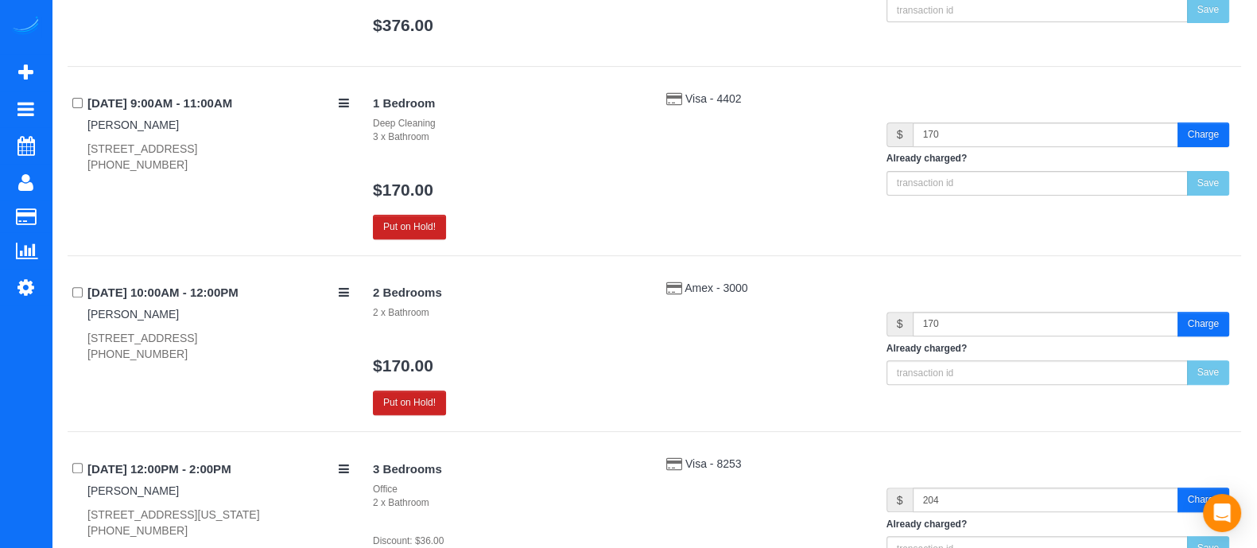
click at [384, 237] on div "[DATE] 9:00AM - 11:00AM [PERSON_NAME] [STREET_ADDRESS] [PHONE_NUMBER] 1 Bedroom…" at bounding box center [655, 173] width 1174 height 165
click at [402, 231] on button "Put on Hold!" at bounding box center [409, 227] width 73 height 25
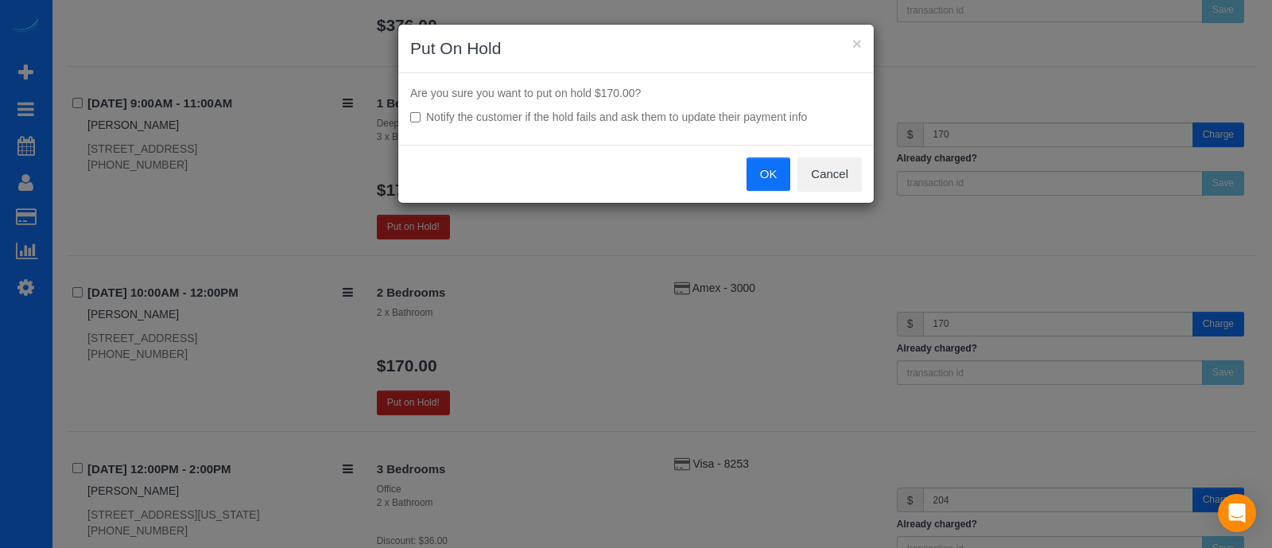
click at [757, 171] on button "OK" at bounding box center [769, 173] width 45 height 33
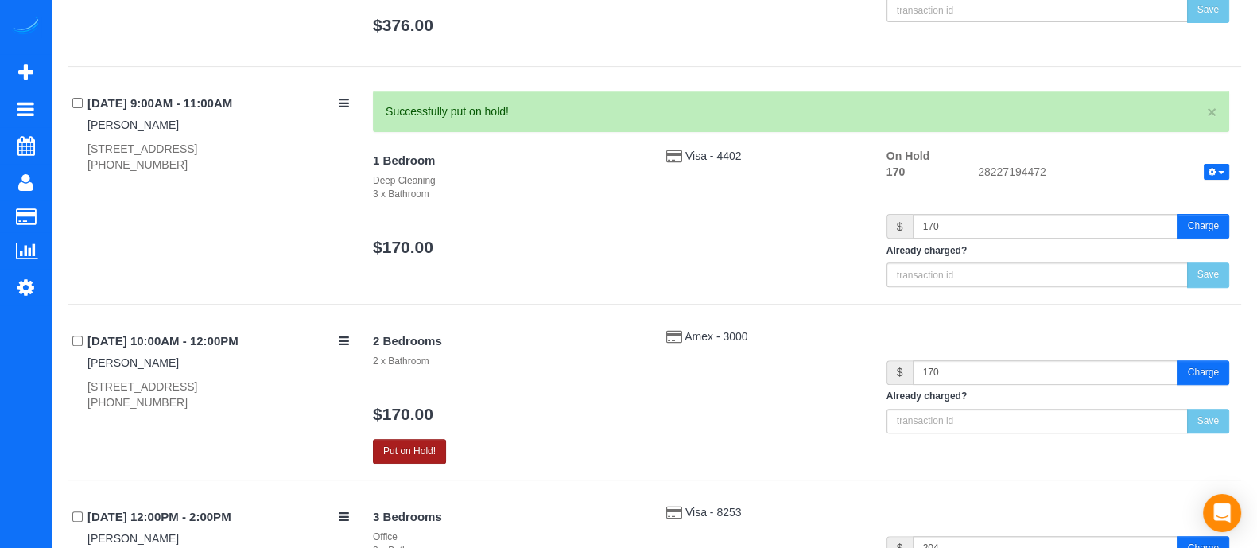
click at [420, 441] on button "Put on Hold!" at bounding box center [409, 451] width 73 height 25
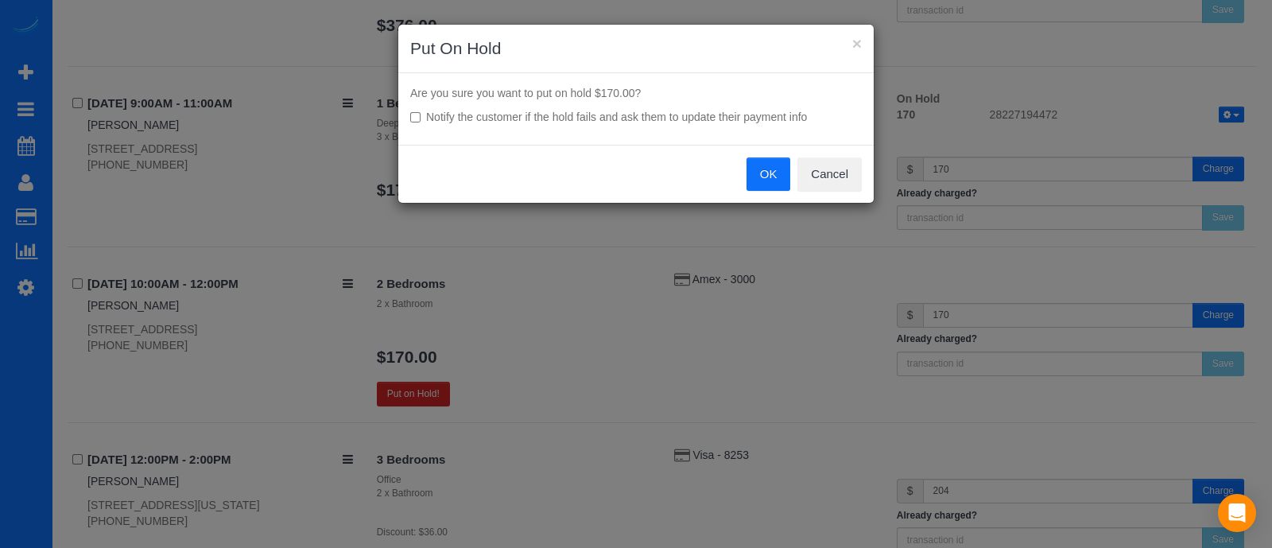
click at [770, 157] on button "OK" at bounding box center [769, 173] width 45 height 33
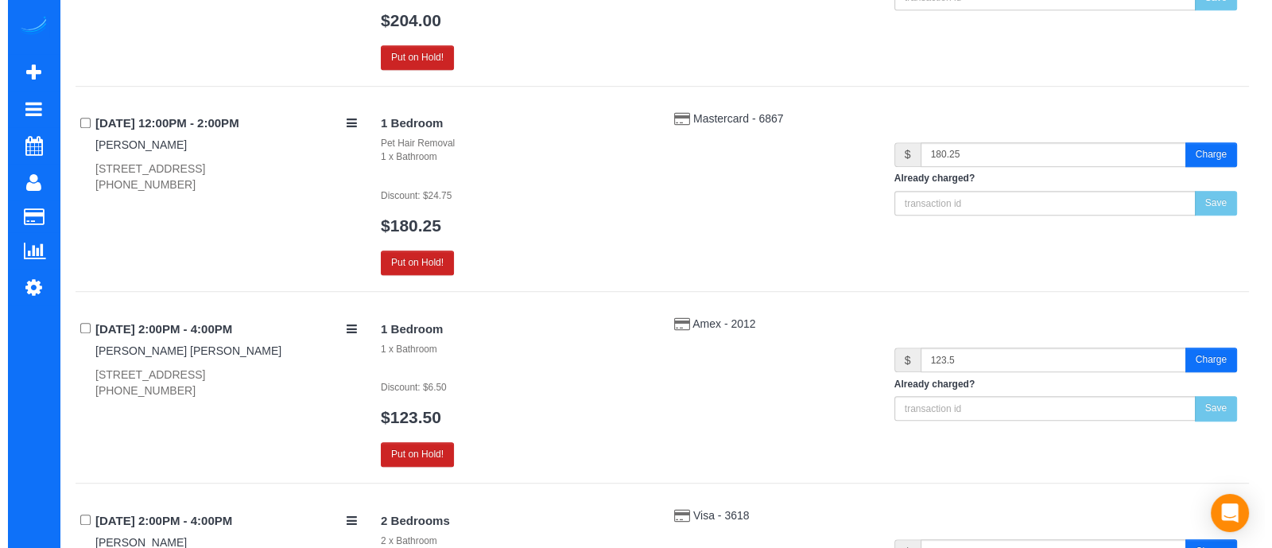
scroll to position [1277, 0]
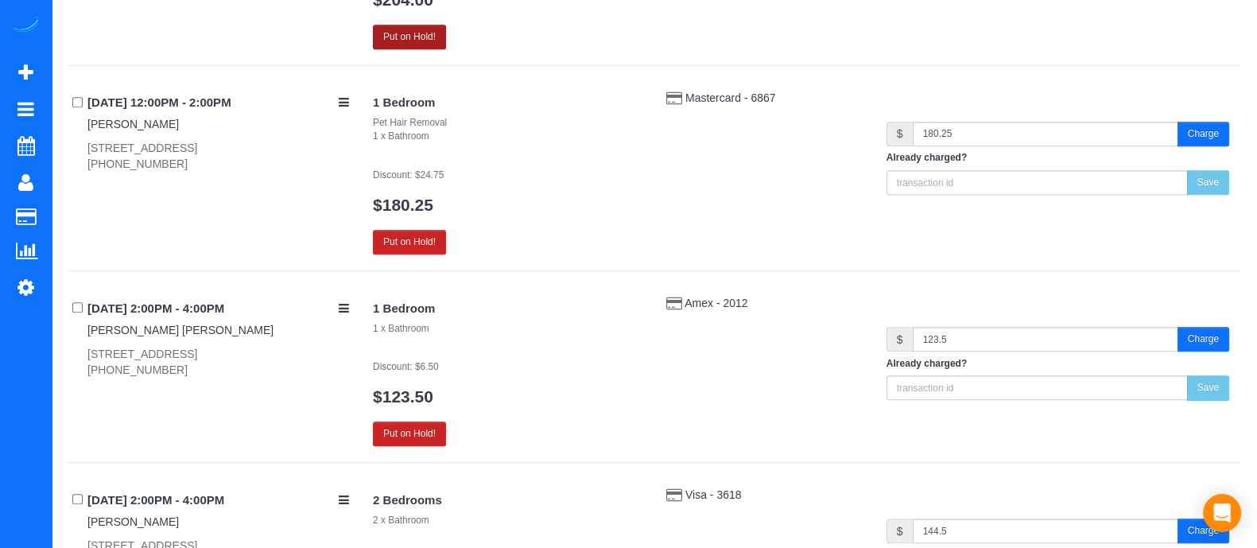
click at [409, 28] on button "Put on Hold!" at bounding box center [409, 37] width 73 height 25
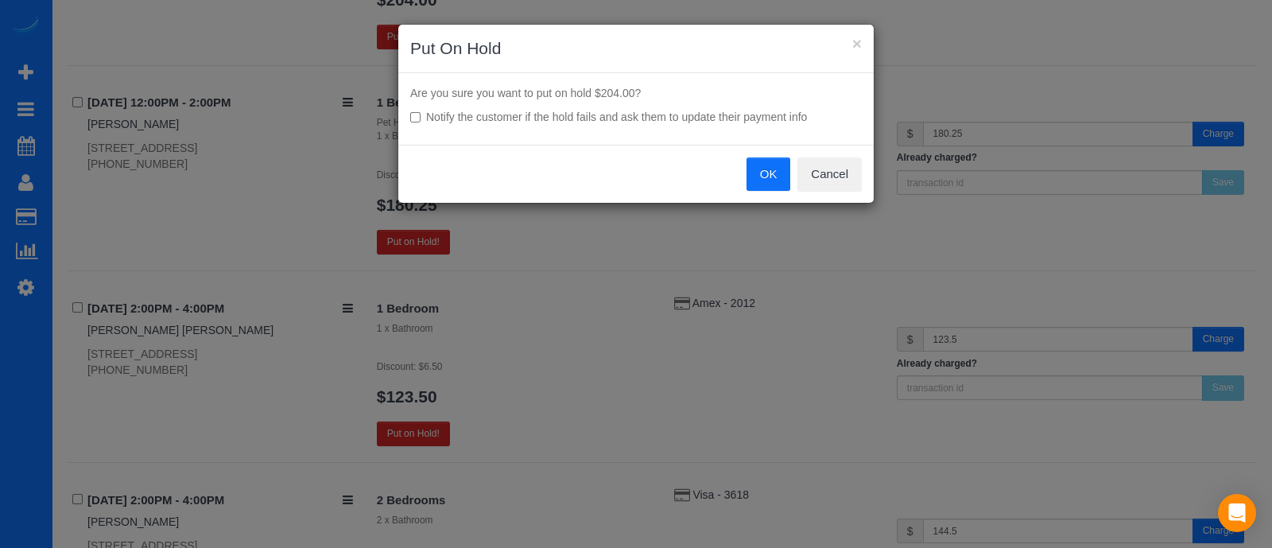
click at [764, 170] on button "OK" at bounding box center [769, 173] width 45 height 33
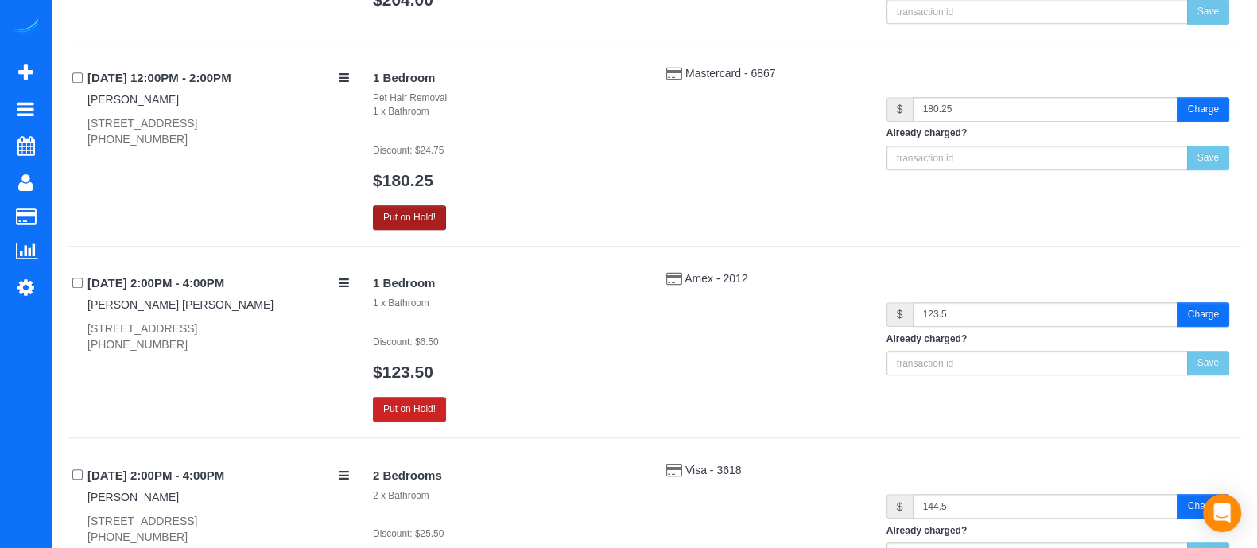
click at [420, 212] on button "Put on Hold!" at bounding box center [409, 217] width 73 height 25
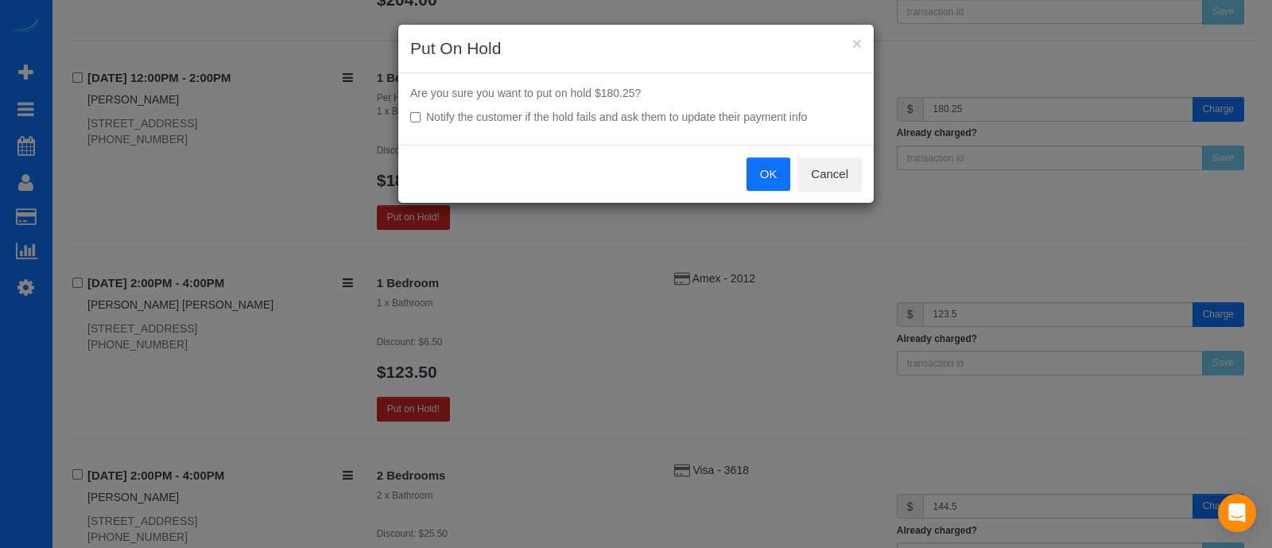
click at [753, 164] on button "OK" at bounding box center [769, 173] width 45 height 33
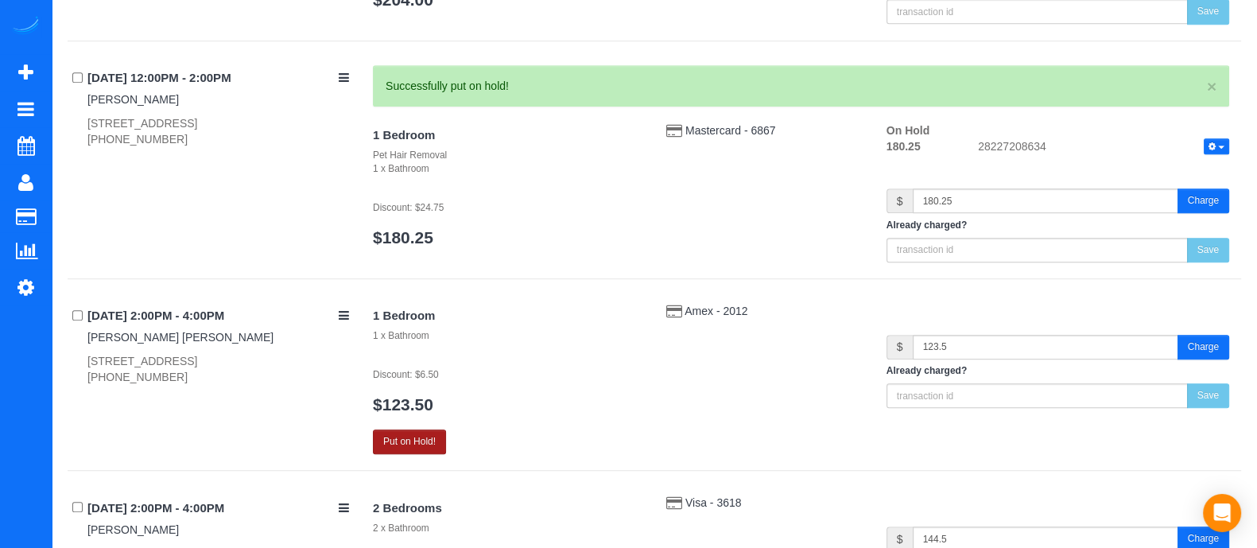
click at [419, 438] on button "Put on Hold!" at bounding box center [409, 441] width 73 height 25
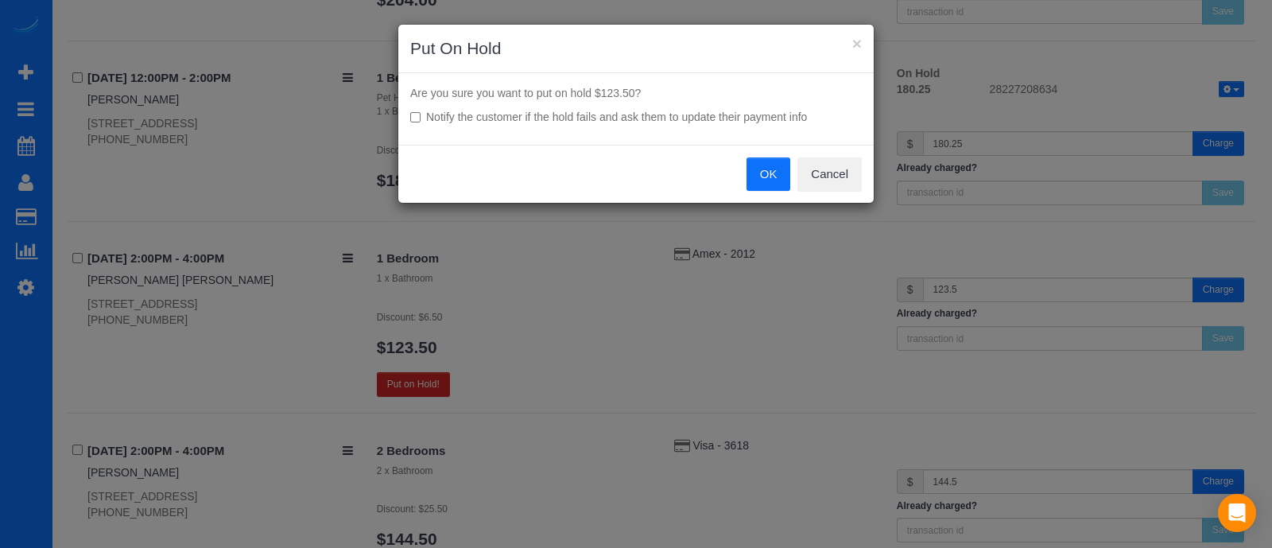
click at [761, 179] on button "OK" at bounding box center [769, 173] width 45 height 33
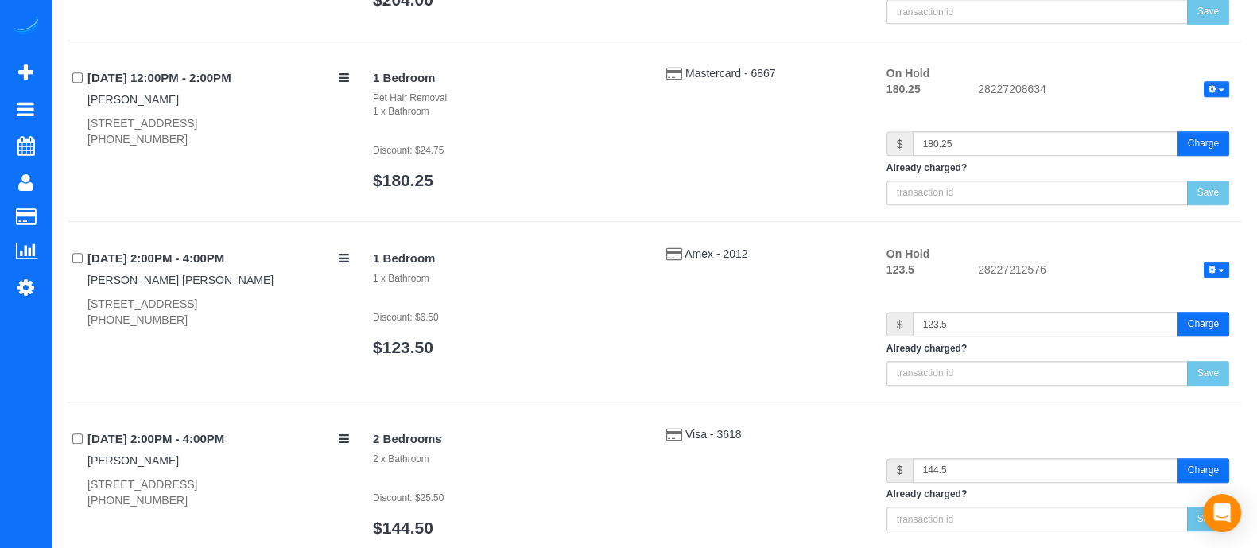
scroll to position [1632, 0]
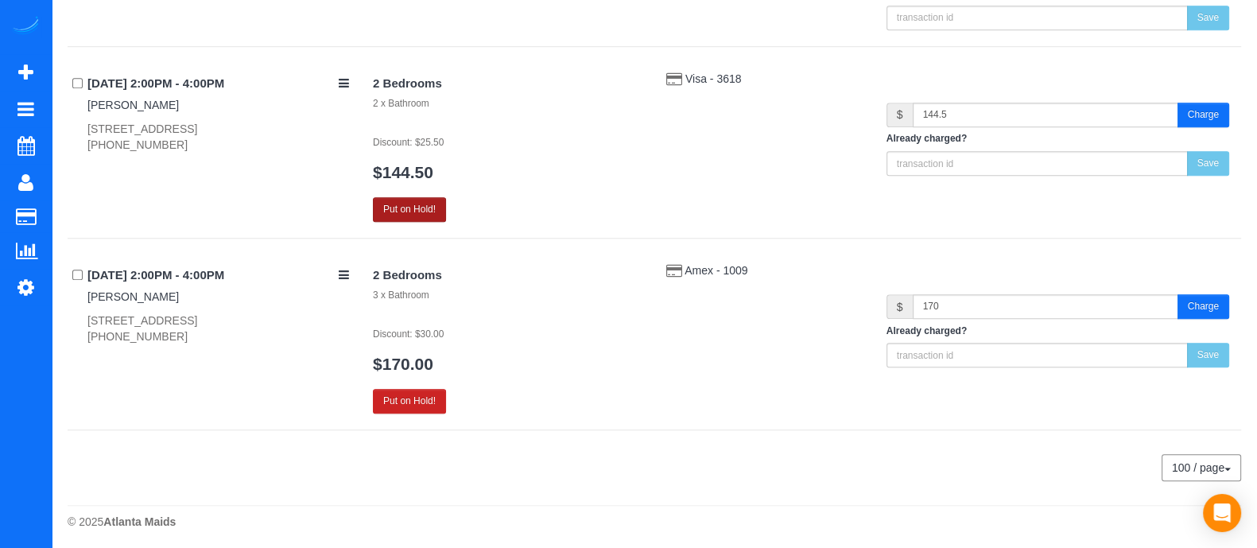
click at [418, 204] on button "Put on Hold!" at bounding box center [409, 209] width 73 height 25
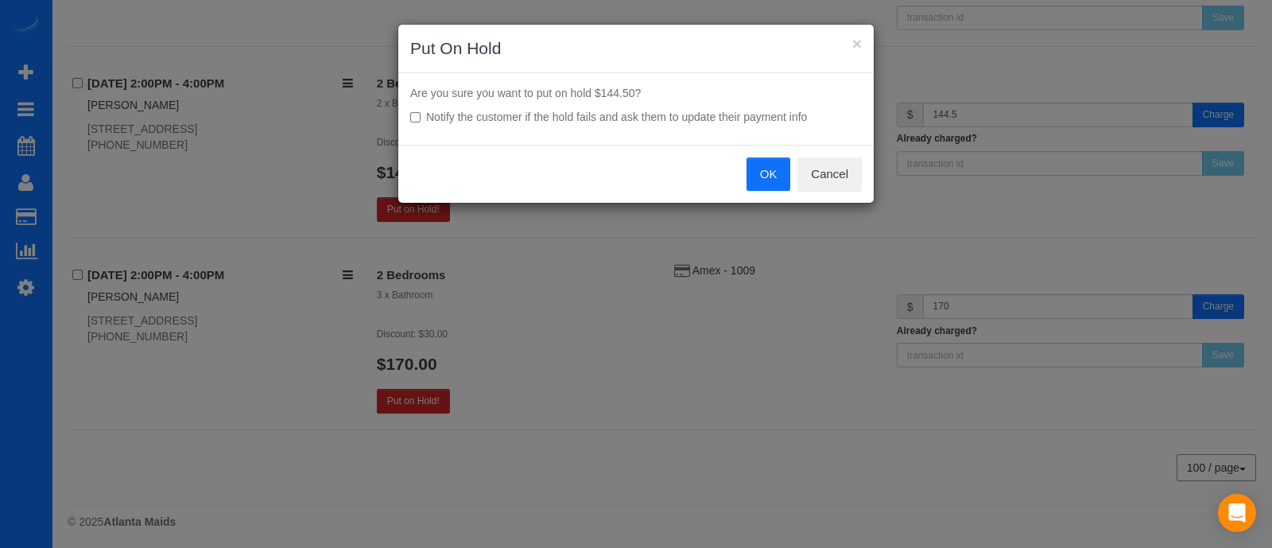
click at [757, 195] on div "OK Cancel" at bounding box center [635, 174] width 475 height 58
click at [774, 173] on button "OK" at bounding box center [769, 173] width 45 height 33
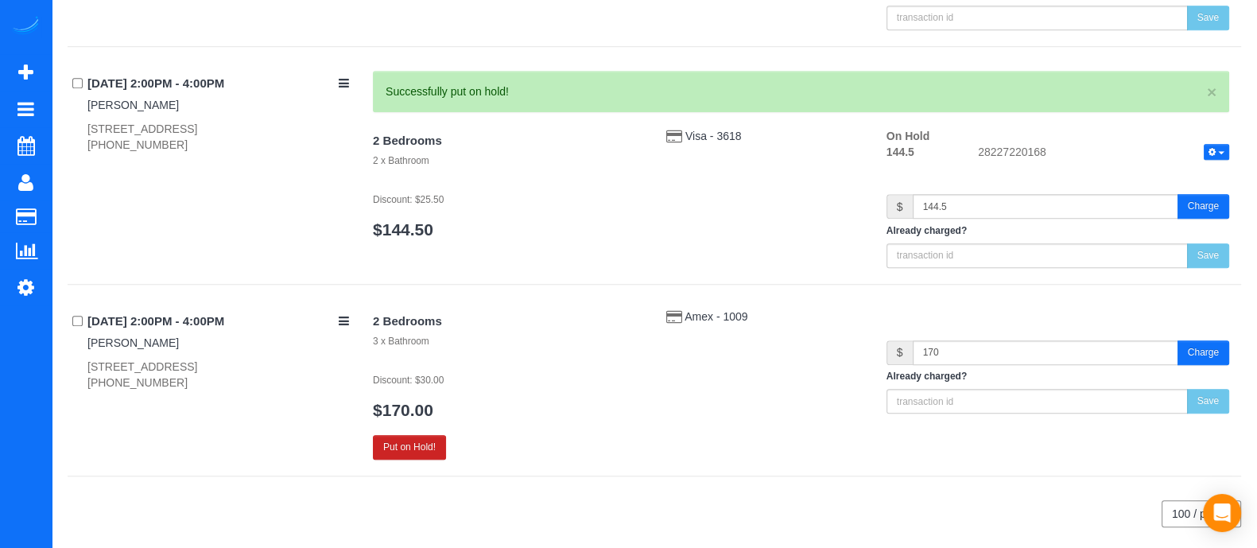
scroll to position [1620, 0]
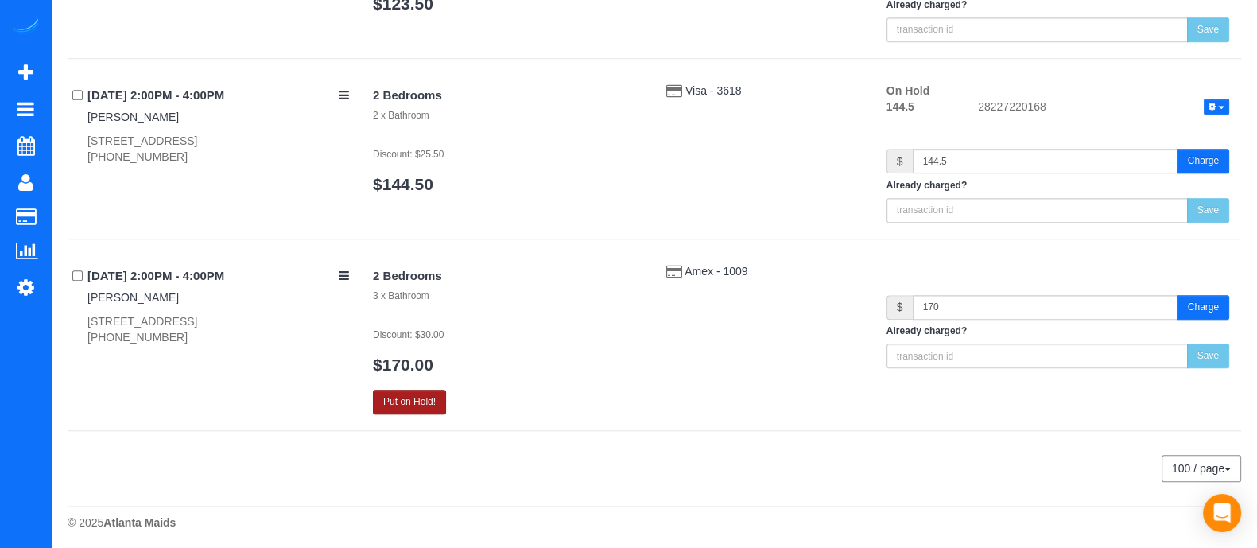
click at [409, 390] on button "Put on Hold!" at bounding box center [409, 402] width 73 height 25
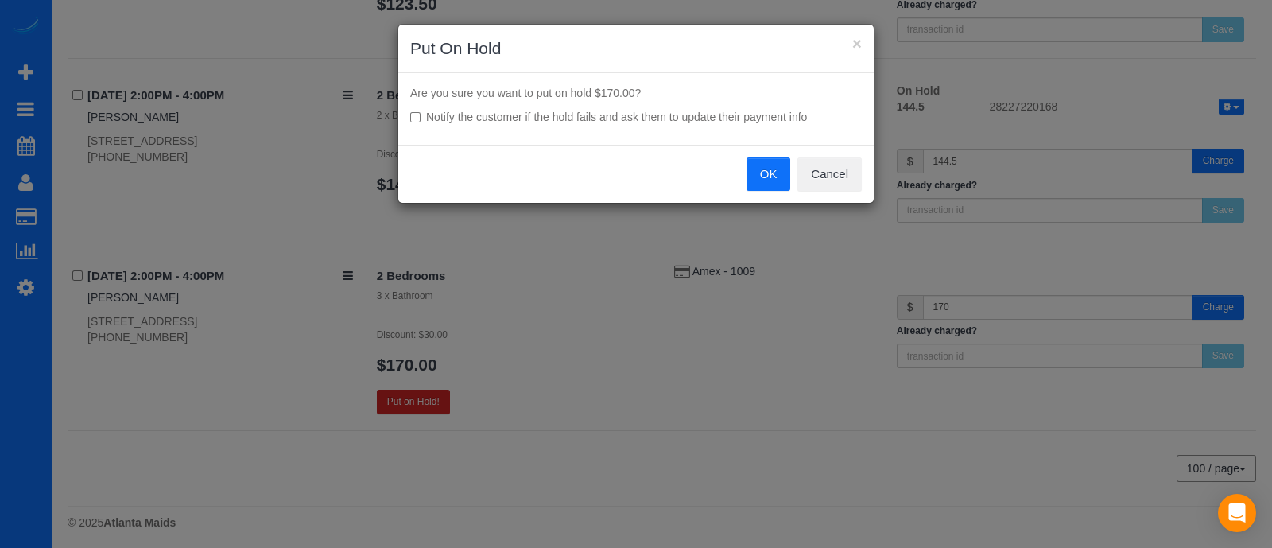
click at [758, 161] on button "OK" at bounding box center [769, 173] width 45 height 33
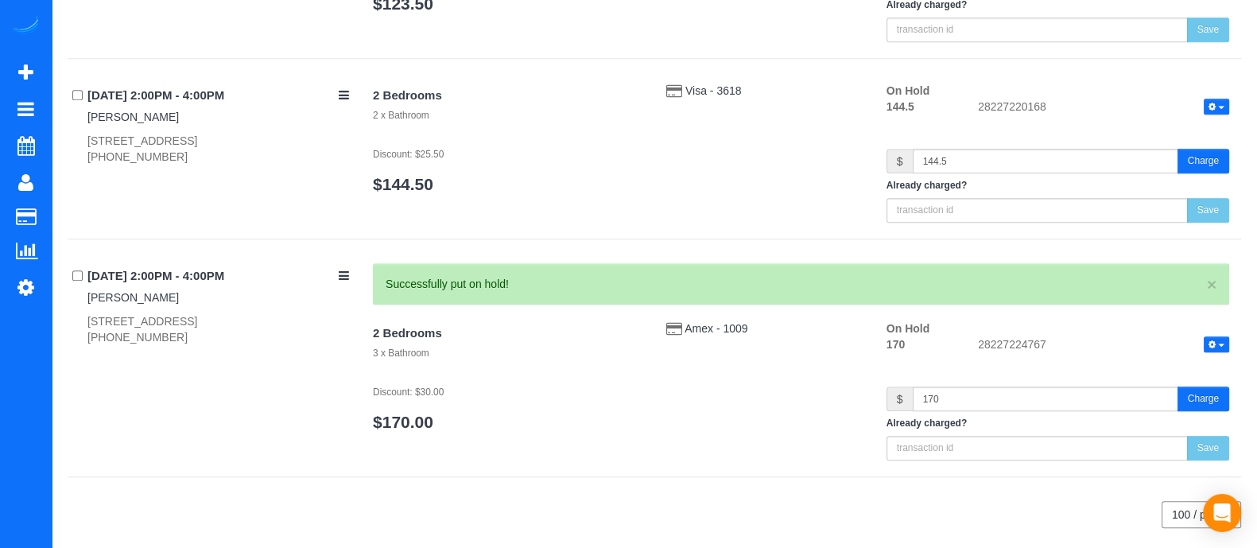
scroll to position [1609, 0]
